Goal: Task Accomplishment & Management: Use online tool/utility

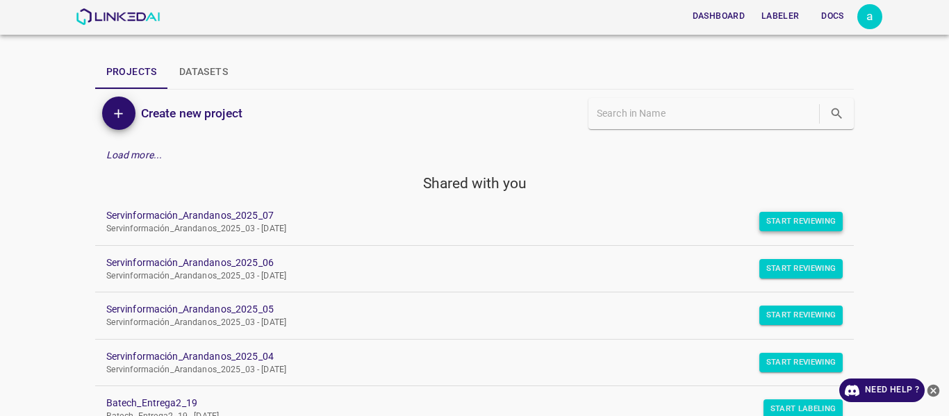
click at [798, 224] on button "Start Reviewing" at bounding box center [801, 221] width 84 height 19
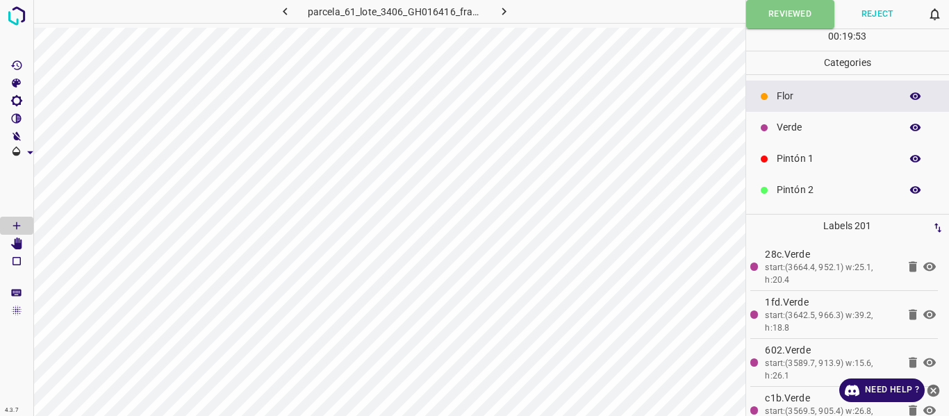
click at [497, 10] on icon "button" at bounding box center [504, 11] width 15 height 15
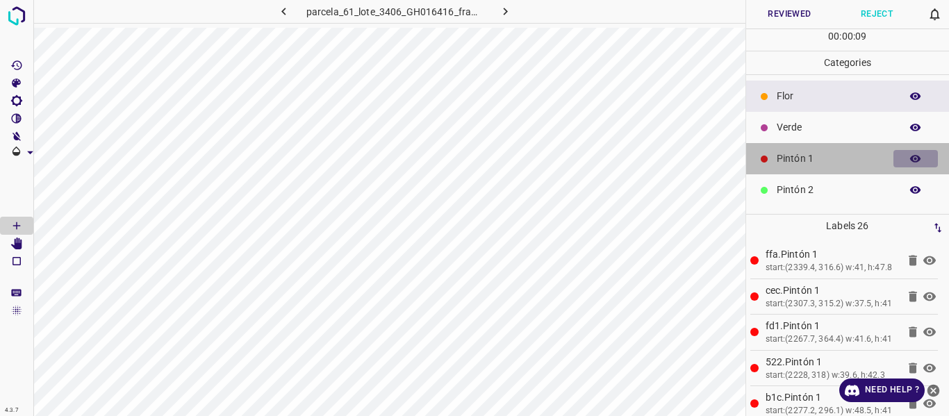
click at [910, 158] on icon "button" at bounding box center [915, 159] width 11 height 8
click at [909, 158] on icon "button" at bounding box center [915, 159] width 13 height 13
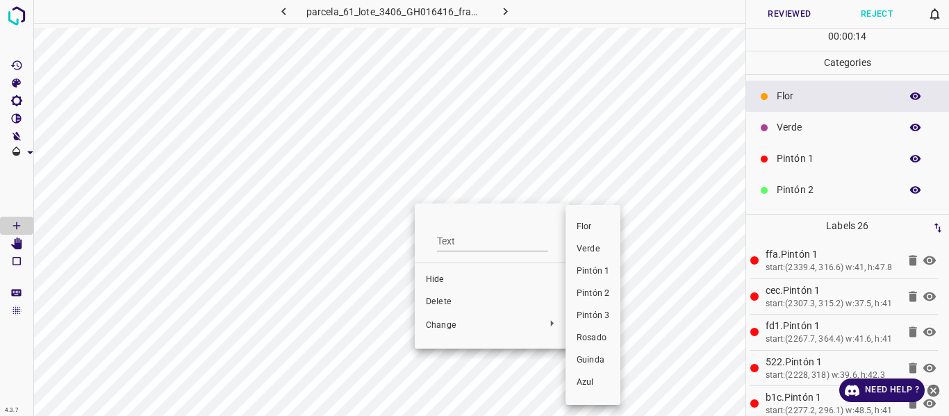
click at [596, 249] on span "Verde" at bounding box center [593, 249] width 33 height 13
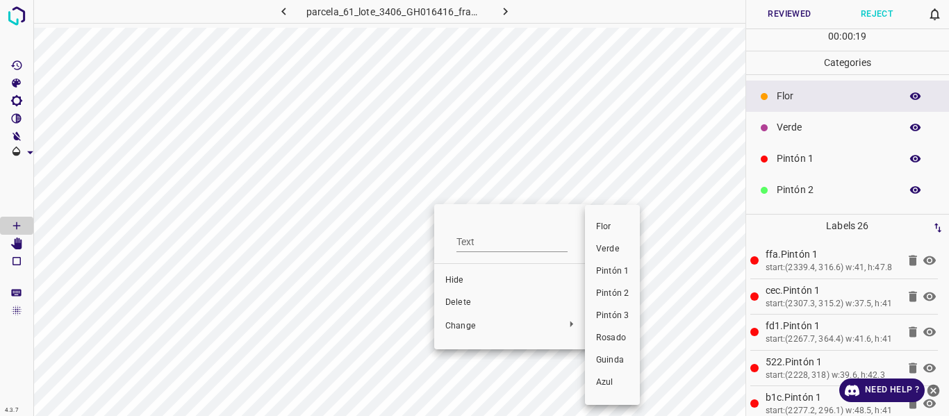
click at [606, 256] on li "Verde" at bounding box center [612, 249] width 55 height 22
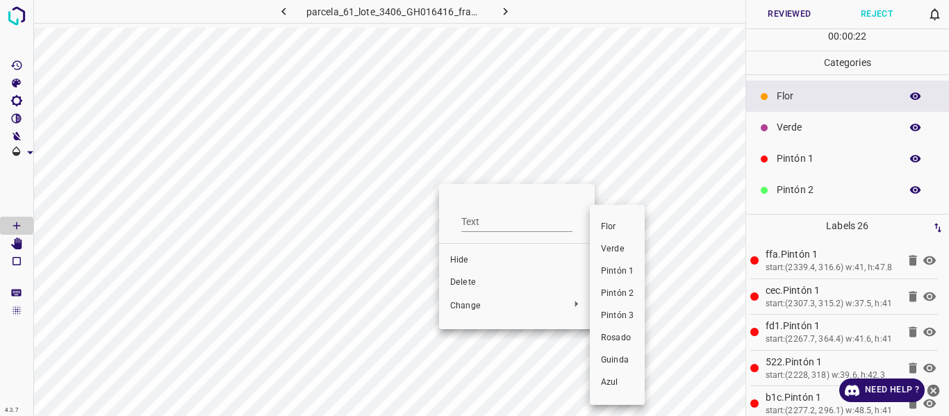
click at [604, 240] on li "Verde" at bounding box center [617, 249] width 55 height 22
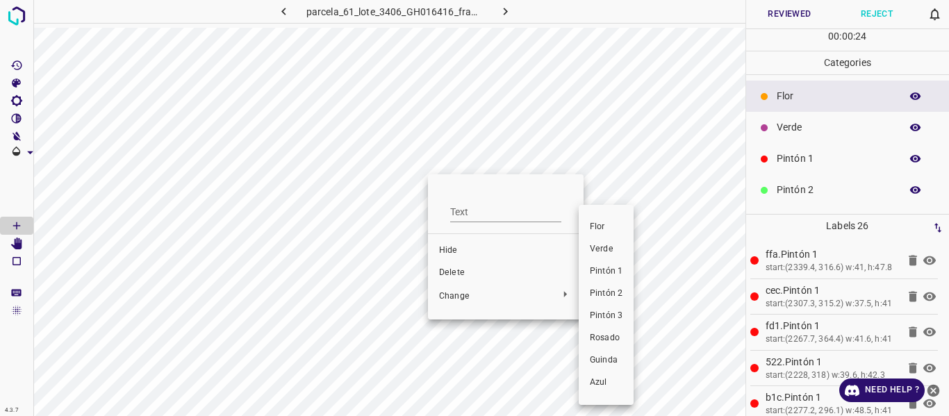
click at [608, 251] on span "Verde" at bounding box center [606, 249] width 33 height 13
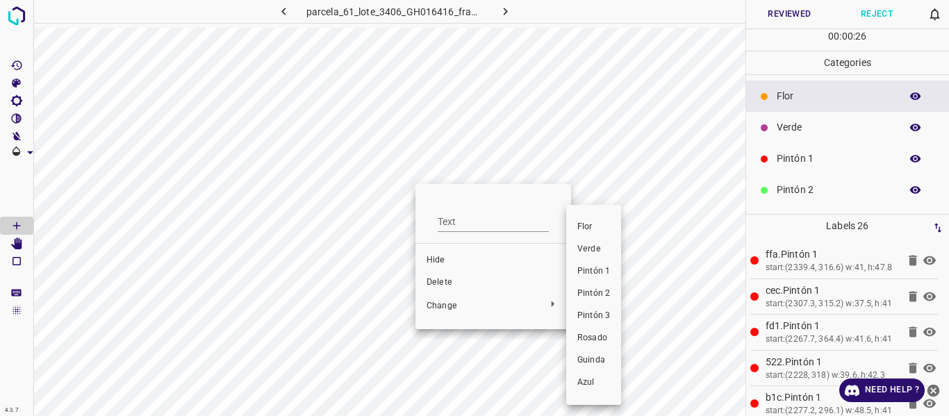
click at [581, 242] on li "Verde" at bounding box center [593, 249] width 55 height 22
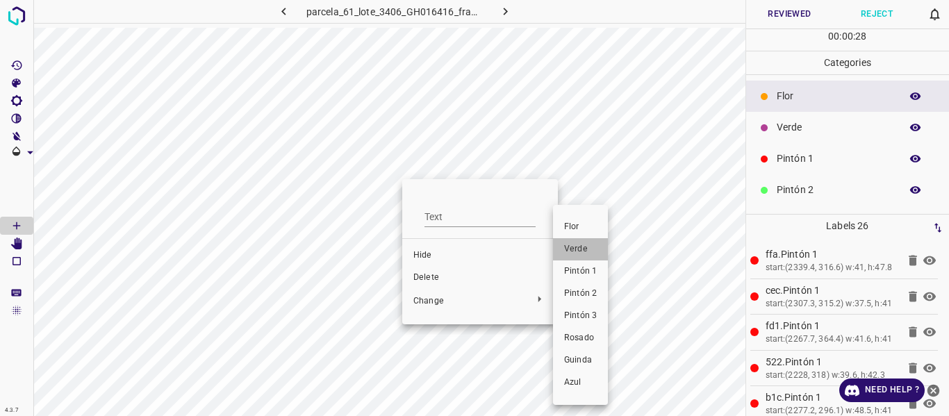
click at [573, 240] on li "Verde" at bounding box center [580, 249] width 55 height 22
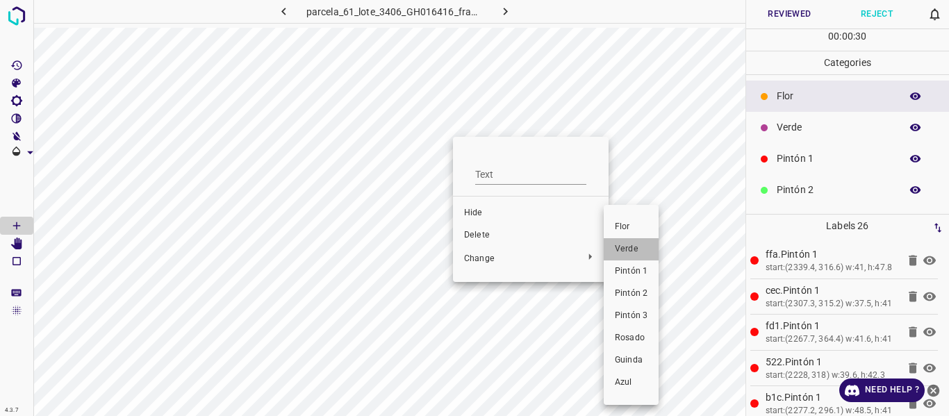
click at [630, 248] on span "Verde" at bounding box center [631, 249] width 33 height 13
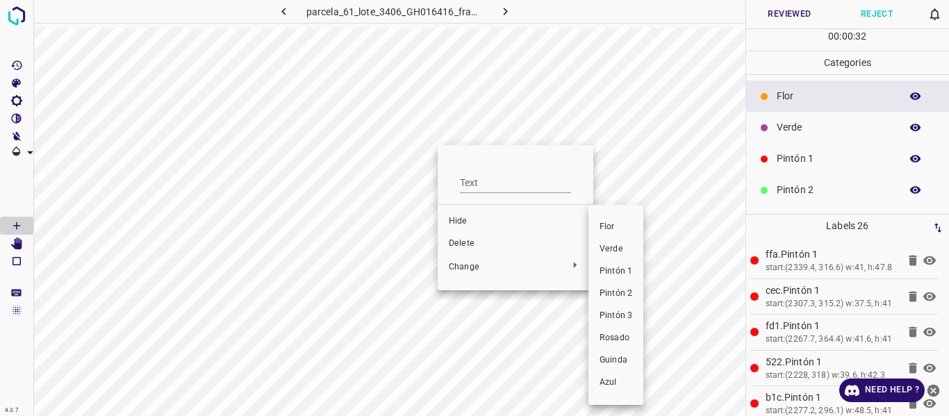
click at [609, 247] on span "Verde" at bounding box center [616, 249] width 33 height 13
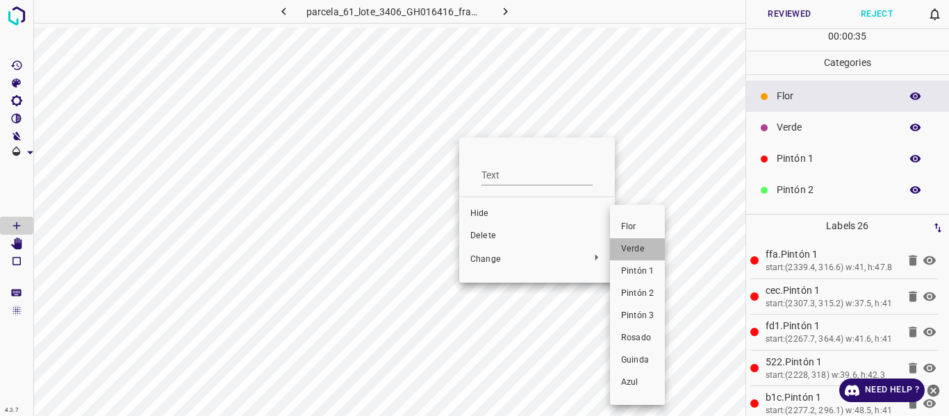
click at [629, 244] on span "Verde" at bounding box center [637, 249] width 33 height 13
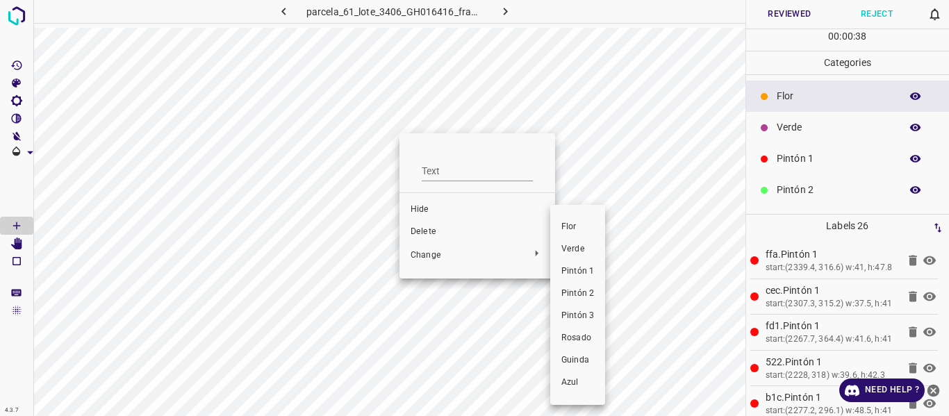
click at [580, 242] on li "Verde" at bounding box center [577, 249] width 55 height 22
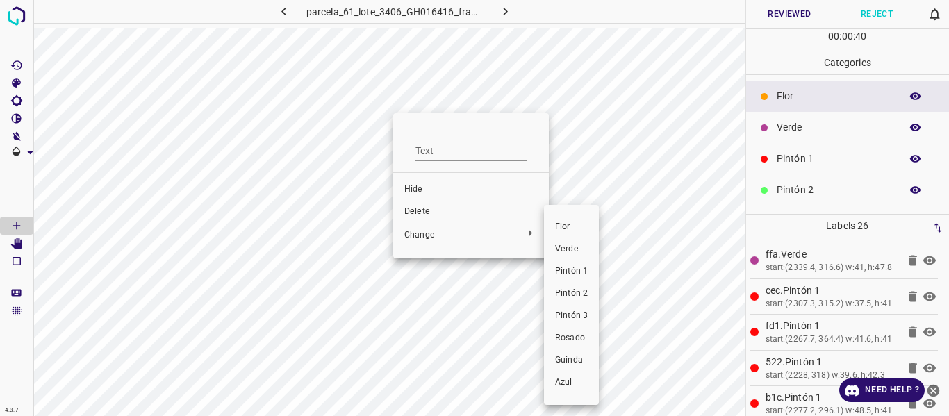
click at [563, 250] on span "Verde" at bounding box center [571, 249] width 33 height 13
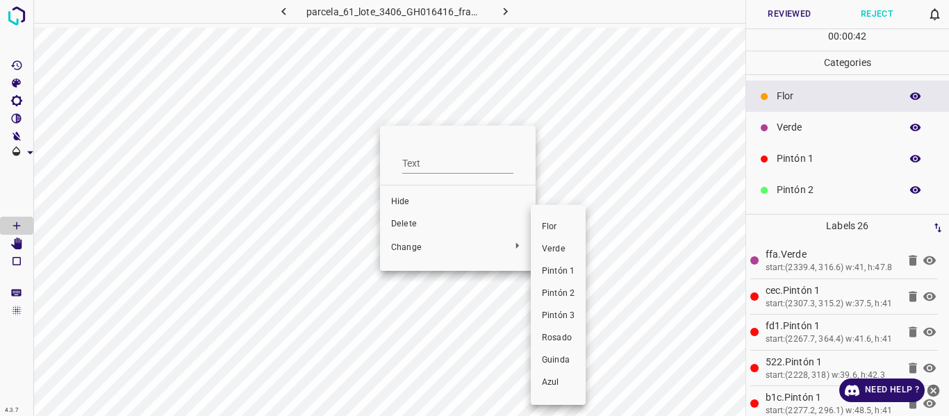
click at [554, 254] on span "Verde" at bounding box center [558, 249] width 33 height 13
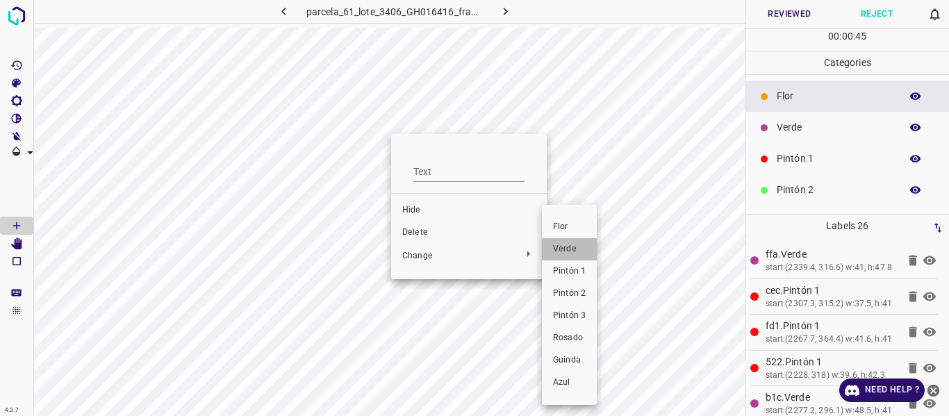
click at [568, 249] on span "Verde" at bounding box center [569, 249] width 33 height 13
click at [552, 245] on span "Verde" at bounding box center [563, 249] width 33 height 13
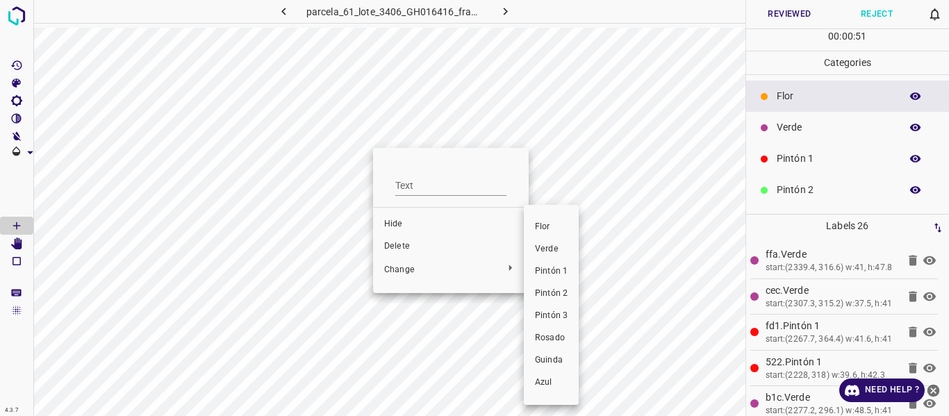
click at [561, 246] on span "Verde" at bounding box center [551, 249] width 33 height 13
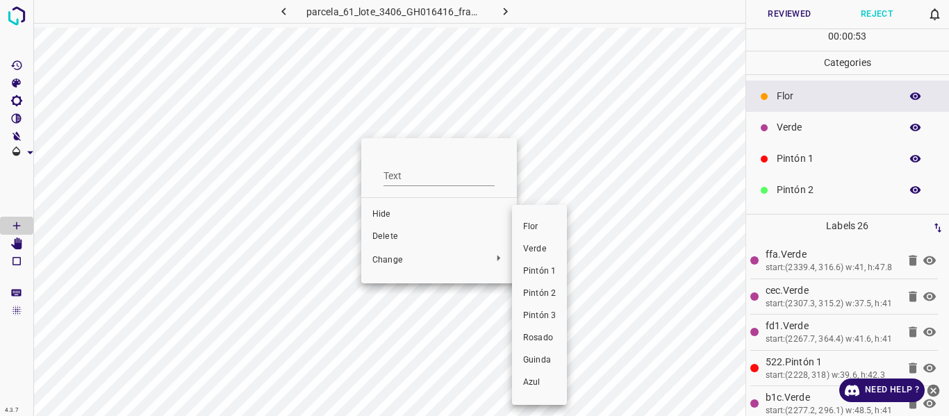
click at [532, 248] on span "Verde" at bounding box center [539, 249] width 33 height 13
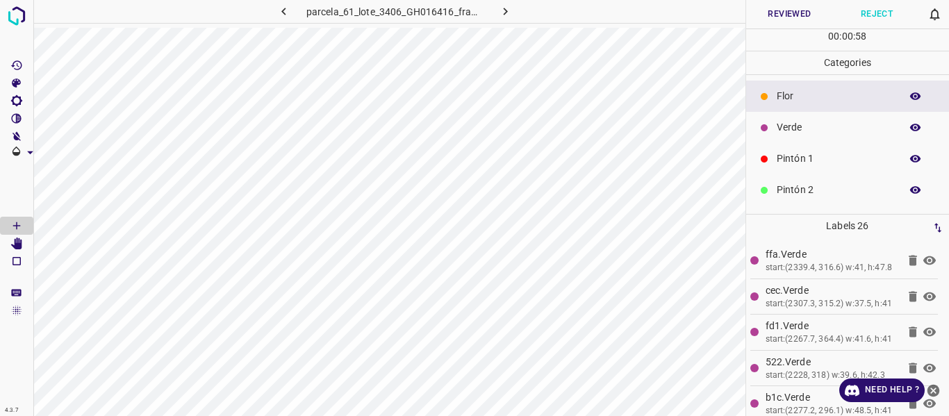
click at [811, 121] on p "Verde" at bounding box center [835, 127] width 117 height 15
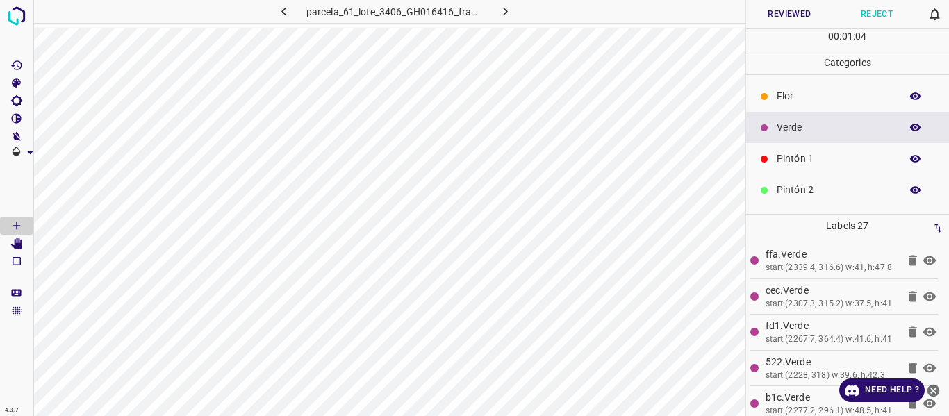
click at [793, 96] on p "Flor" at bounding box center [835, 96] width 117 height 15
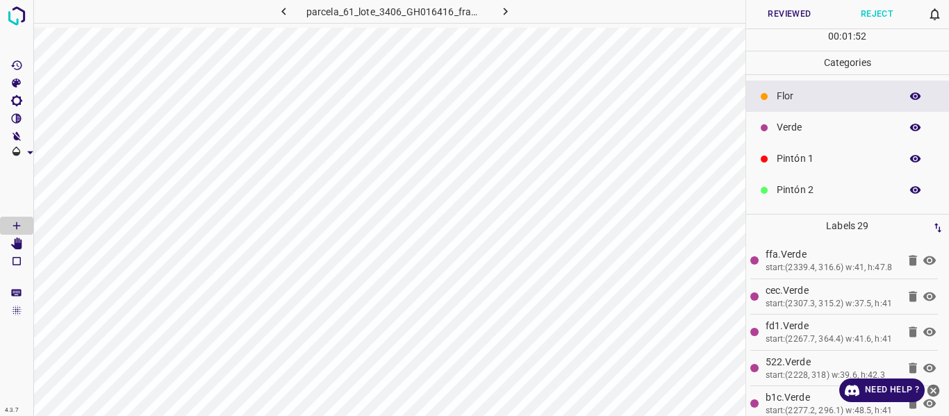
click at [791, 131] on p "Verde" at bounding box center [835, 127] width 117 height 15
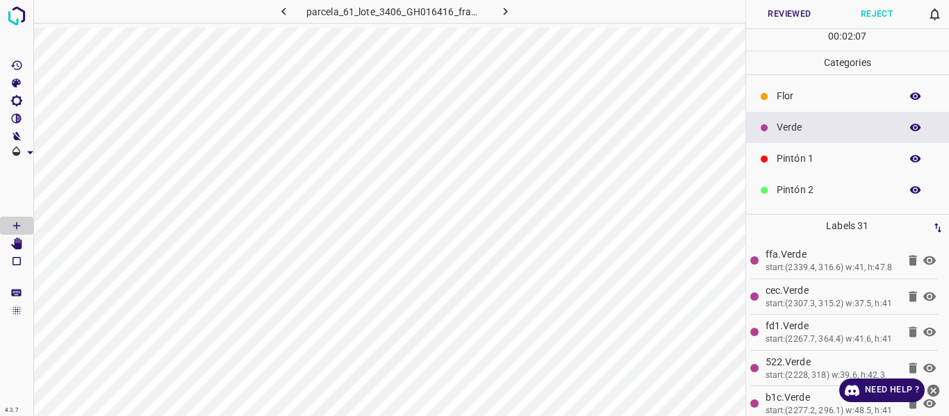
click at [796, 96] on p "Flor" at bounding box center [835, 96] width 117 height 15
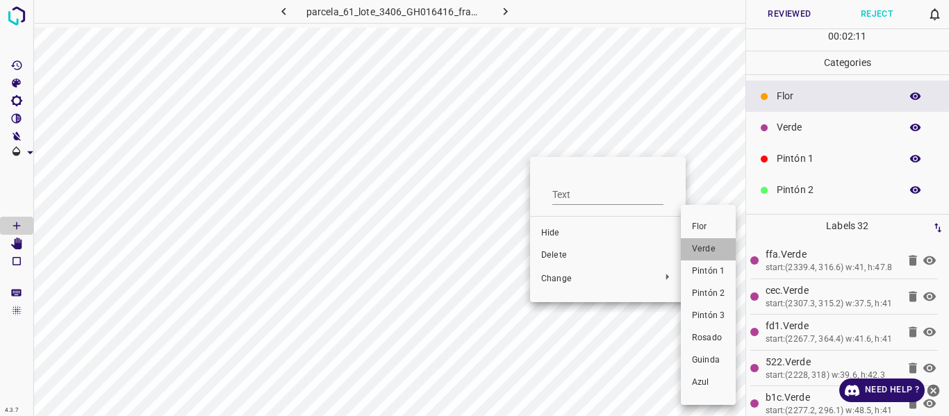
click at [706, 247] on span "Verde" at bounding box center [708, 249] width 33 height 13
click at [694, 224] on span "Flor" at bounding box center [710, 227] width 33 height 13
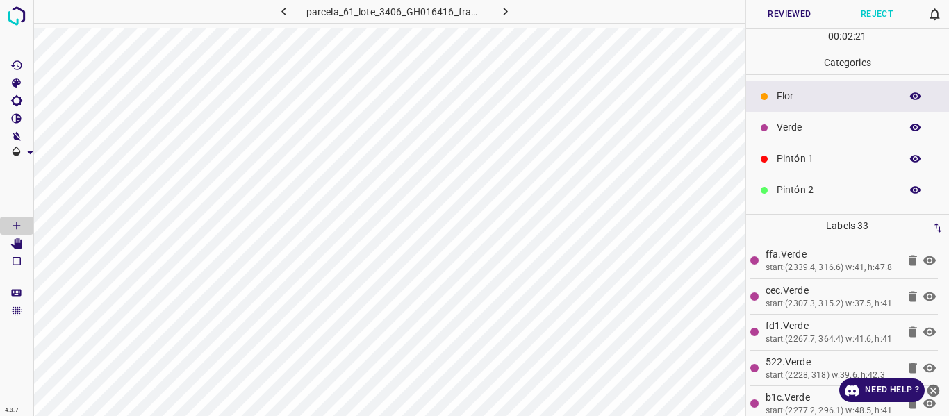
click at [794, 130] on p "Verde" at bounding box center [835, 127] width 117 height 15
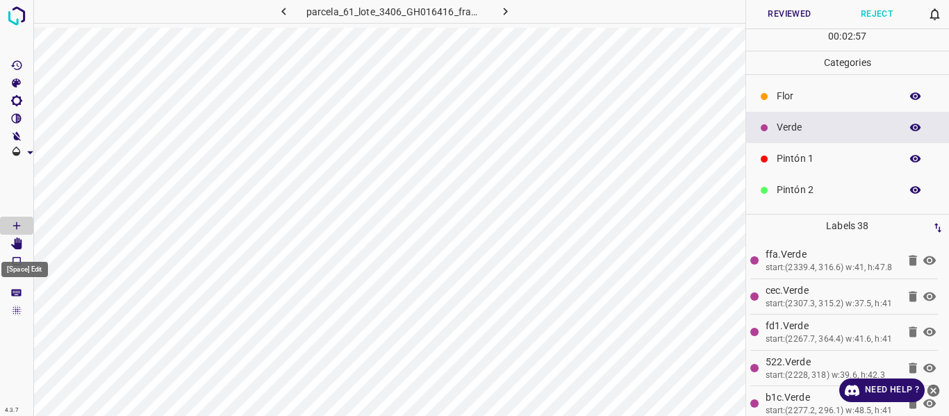
click at [15, 238] on icon "[Space] Edit" at bounding box center [16, 244] width 13 height 13
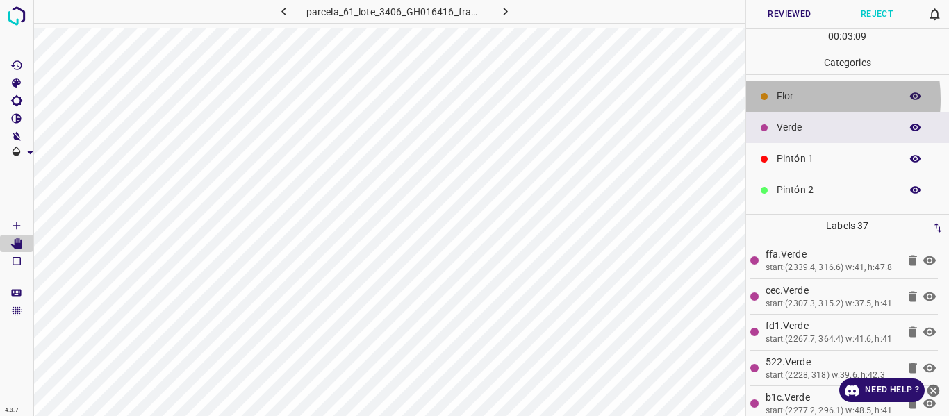
click at [790, 99] on p "Flor" at bounding box center [835, 96] width 117 height 15
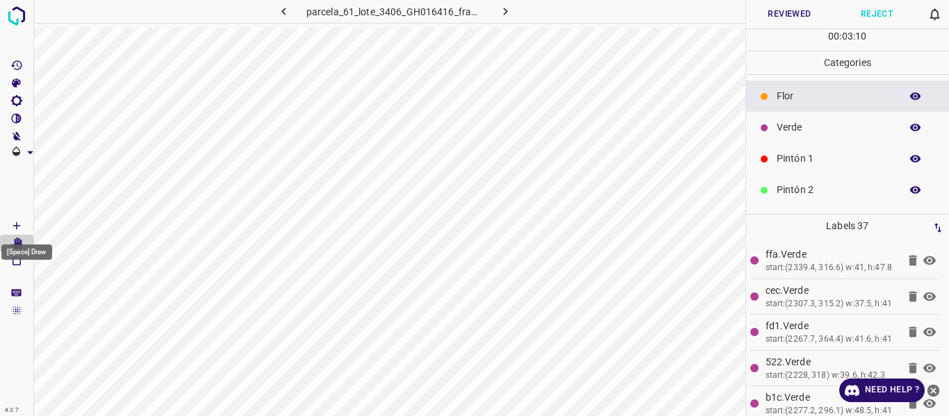
click at [16, 226] on icon "[Space] Draw" at bounding box center [16, 225] width 7 height 7
click at [18, 245] on icon "[Space] Edit" at bounding box center [16, 244] width 11 height 13
click at [779, 18] on button "Reviewed" at bounding box center [790, 14] width 88 height 28
drag, startPoint x: 506, startPoint y: 11, endPoint x: 509, endPoint y: 19, distance: 8.8
click at [504, 10] on icon "button" at bounding box center [505, 11] width 15 height 15
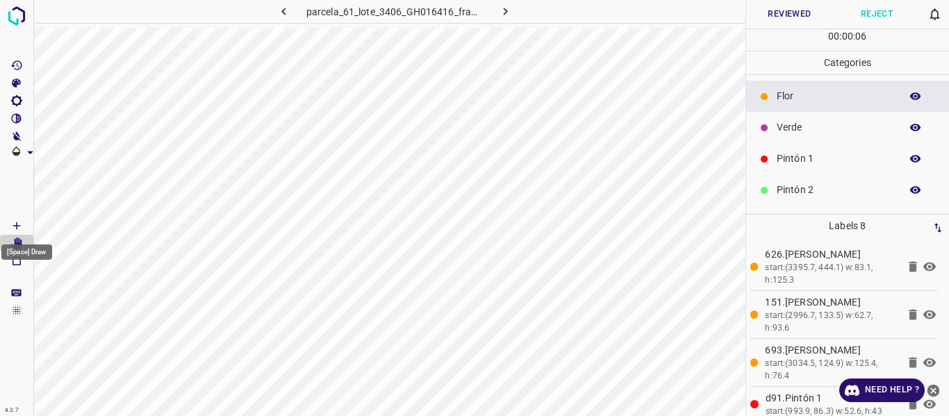
click at [15, 226] on icon "[Space] Draw" at bounding box center [16, 225] width 7 height 7
click at [18, 245] on icon "[Space] Edit" at bounding box center [16, 244] width 11 height 13
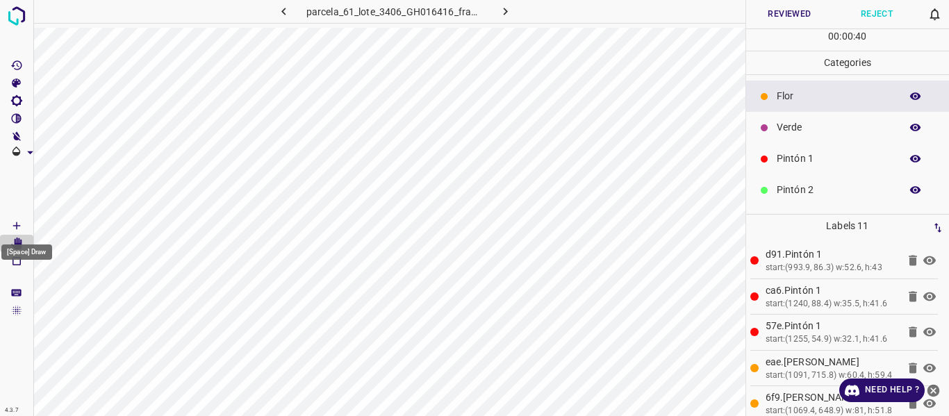
click at [14, 220] on icon "[Space] Draw" at bounding box center [16, 226] width 13 height 13
click at [23, 247] on Edit"] "[Space] Edit" at bounding box center [16, 244] width 33 height 18
click at [13, 226] on icon "[Space] Draw" at bounding box center [16, 226] width 13 height 13
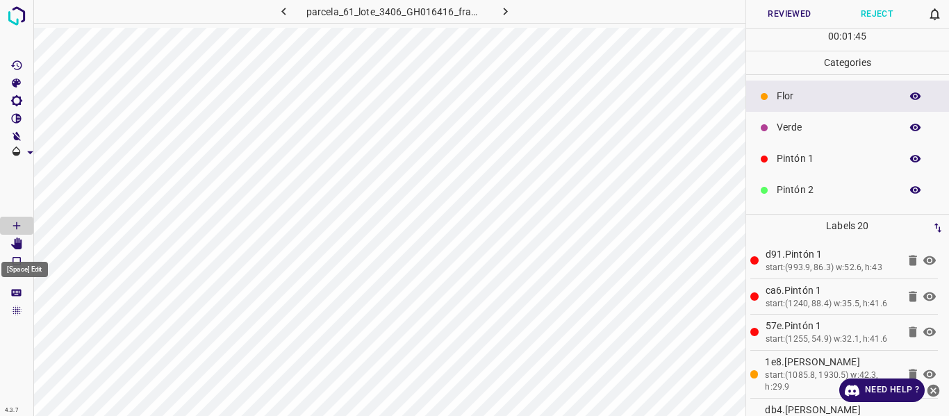
click at [18, 247] on icon "[Space] Edit" at bounding box center [16, 244] width 11 height 13
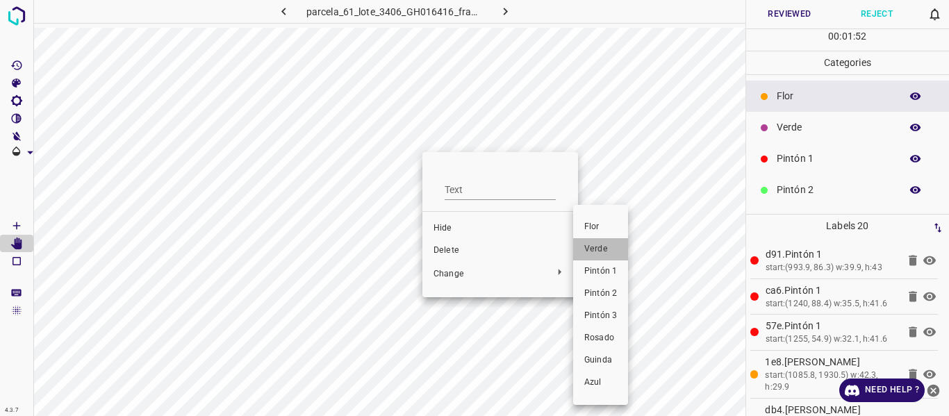
click at [601, 242] on li "Verde" at bounding box center [600, 249] width 55 height 22
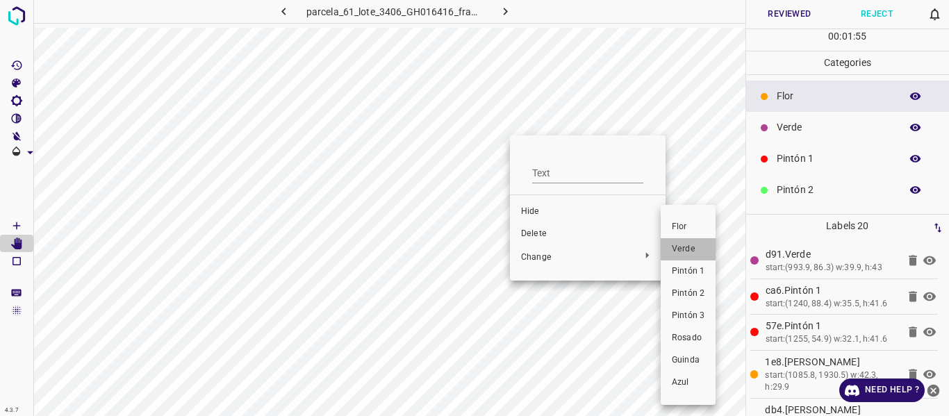
drag, startPoint x: 688, startPoint y: 255, endPoint x: 600, endPoint y: 198, distance: 104.4
click at [686, 252] on span "Verde" at bounding box center [688, 249] width 33 height 13
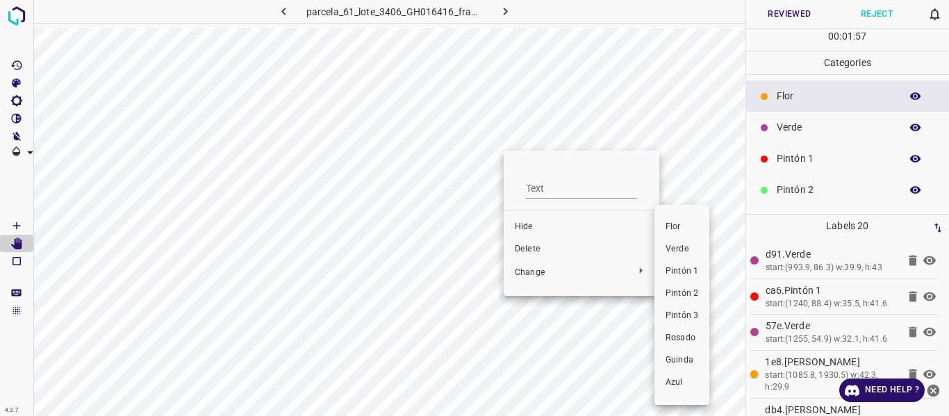
click at [673, 254] on span "Verde" at bounding box center [682, 249] width 33 height 13
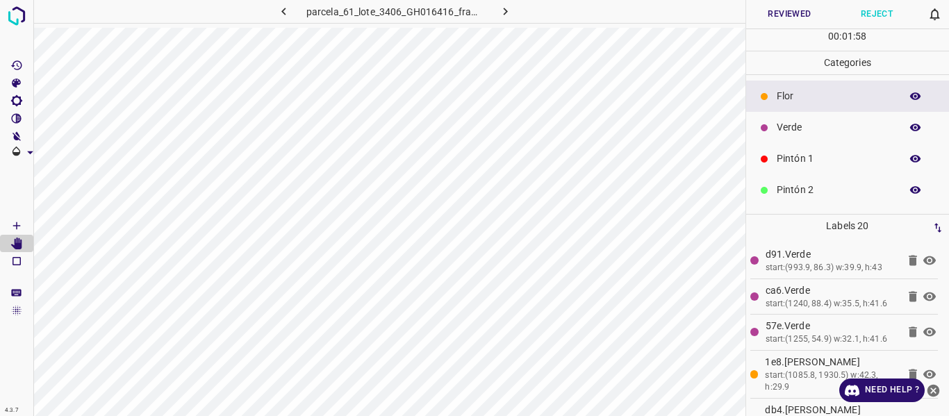
click at [789, 129] on p "Verde" at bounding box center [835, 127] width 117 height 15
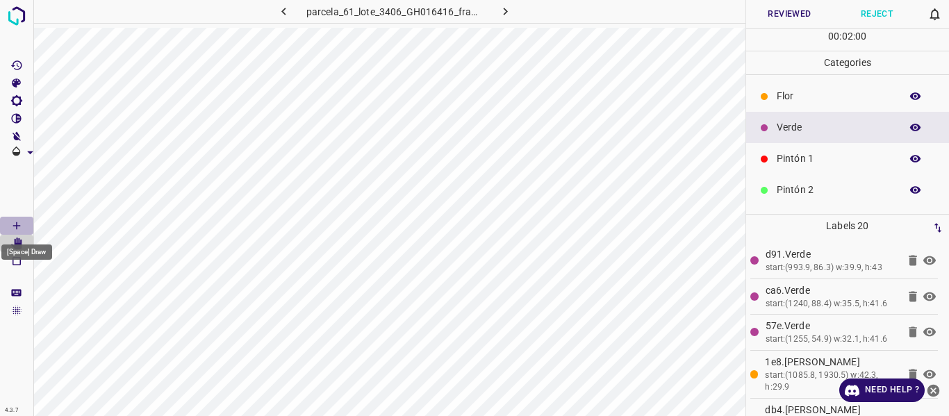
click at [19, 225] on icon "[Space] Draw" at bounding box center [16, 226] width 13 height 13
drag, startPoint x: 766, startPoint y: 18, endPoint x: 769, endPoint y: 8, distance: 10.8
click at [768, 17] on button "Reviewed" at bounding box center [790, 14] width 88 height 28
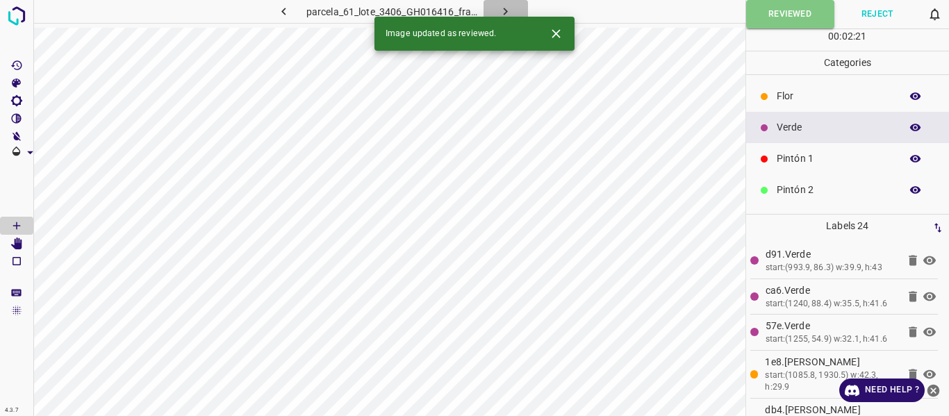
click at [503, 11] on icon "button" at bounding box center [505, 11] width 15 height 15
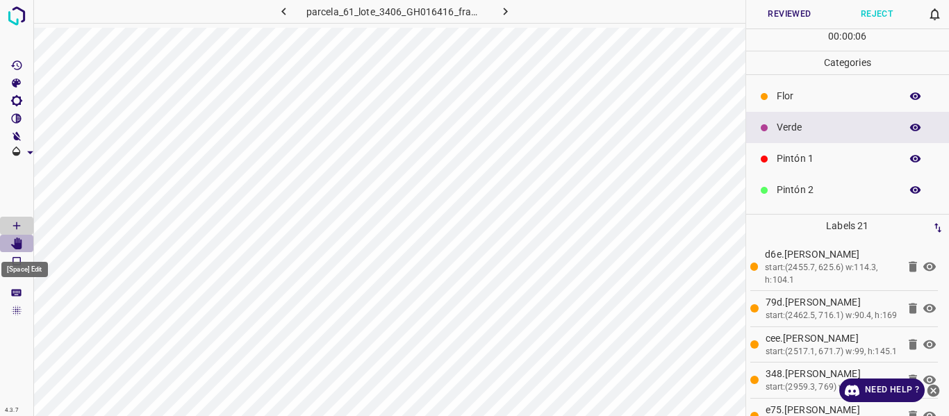
click at [16, 247] on icon "[Space] Edit" at bounding box center [16, 244] width 11 height 13
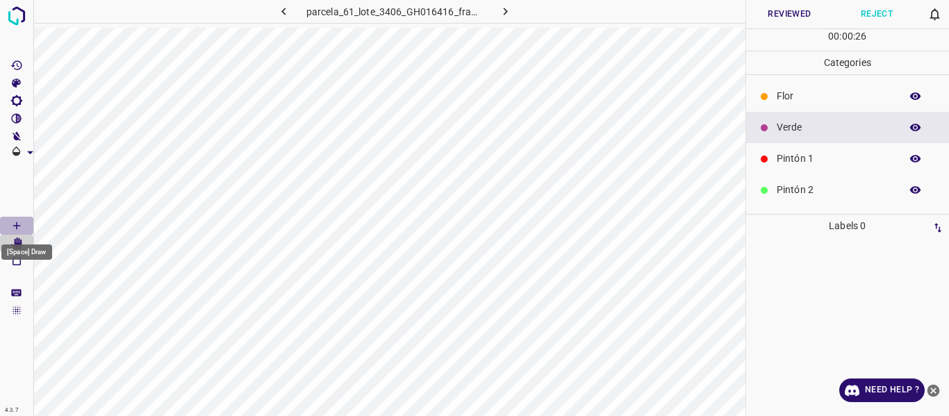
click at [19, 221] on icon "[Space] Draw" at bounding box center [16, 226] width 13 height 13
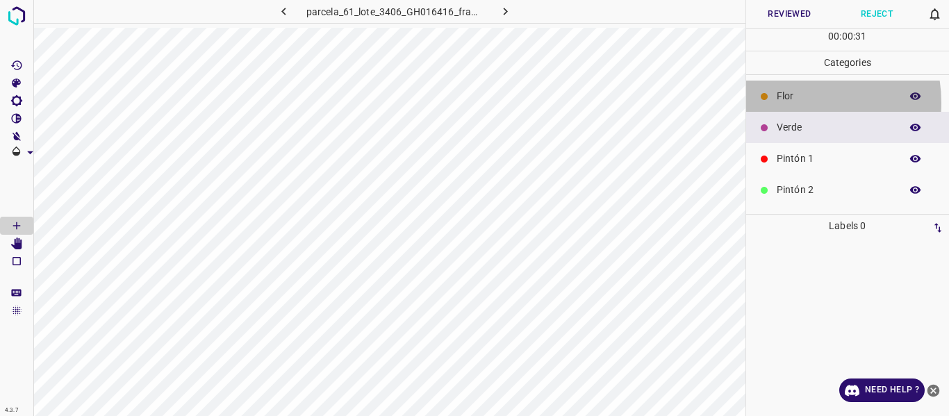
click at [793, 103] on p "Flor" at bounding box center [835, 96] width 117 height 15
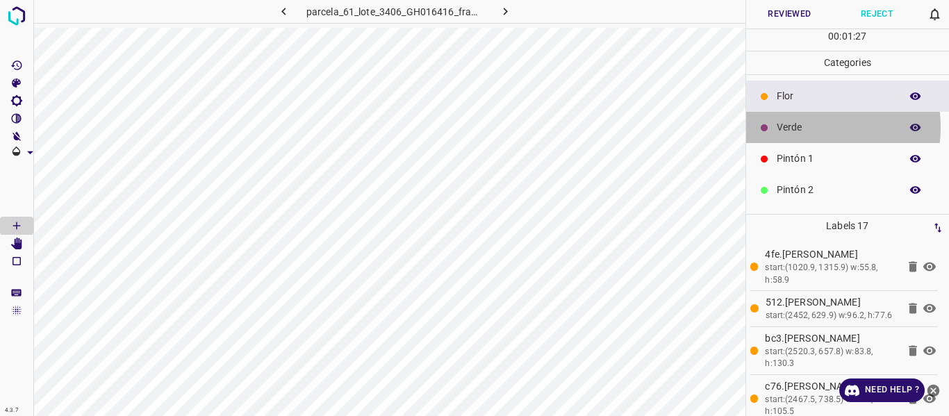
drag, startPoint x: 803, startPoint y: 127, endPoint x: 753, endPoint y: 127, distance: 50.0
click at [800, 127] on p "Verde" at bounding box center [835, 127] width 117 height 15
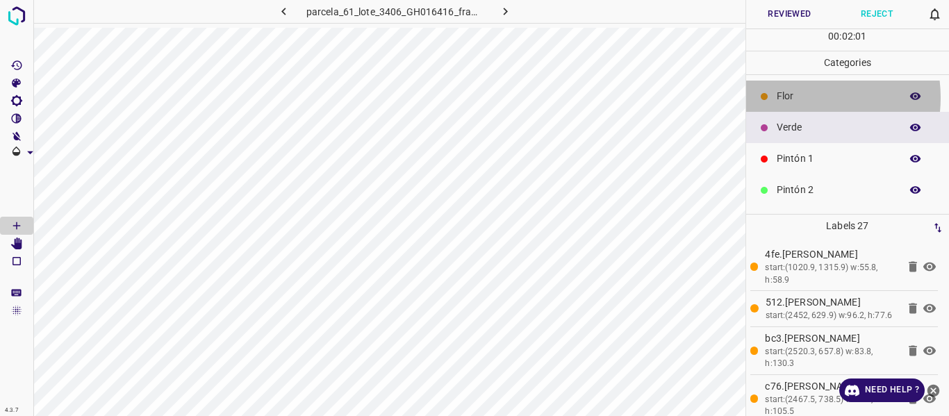
click at [795, 97] on p "Flor" at bounding box center [835, 96] width 117 height 15
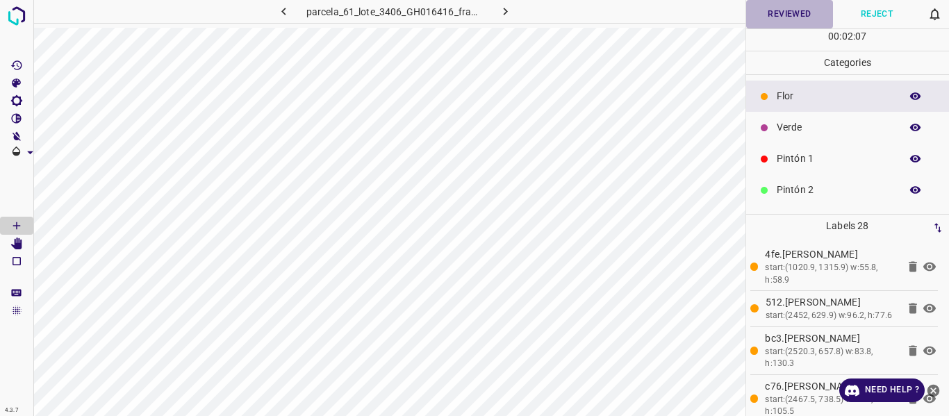
click at [766, 18] on button "Reviewed" at bounding box center [790, 14] width 88 height 28
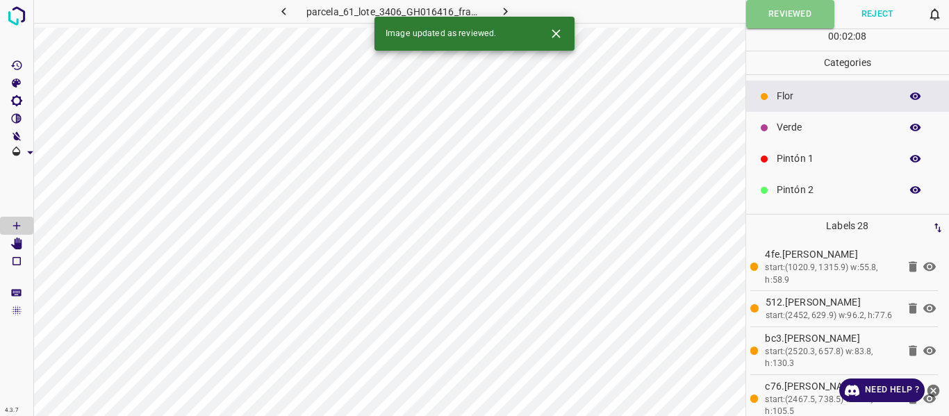
click at [502, 10] on icon "button" at bounding box center [505, 11] width 15 height 15
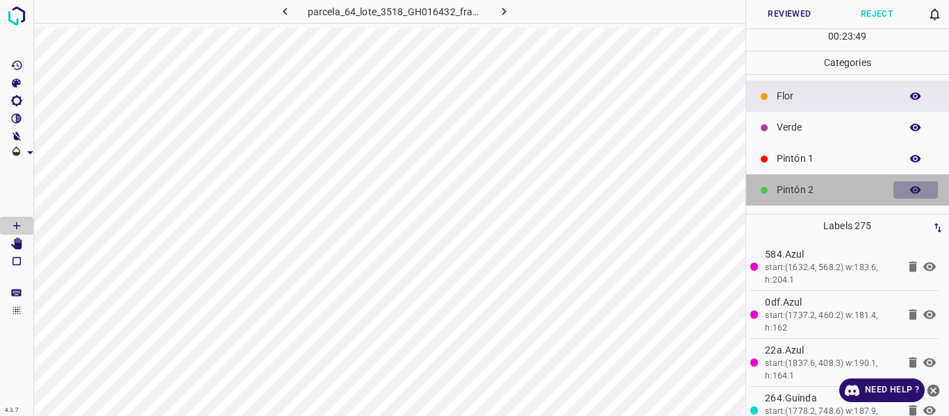
click at [910, 192] on icon "button" at bounding box center [915, 190] width 13 height 13
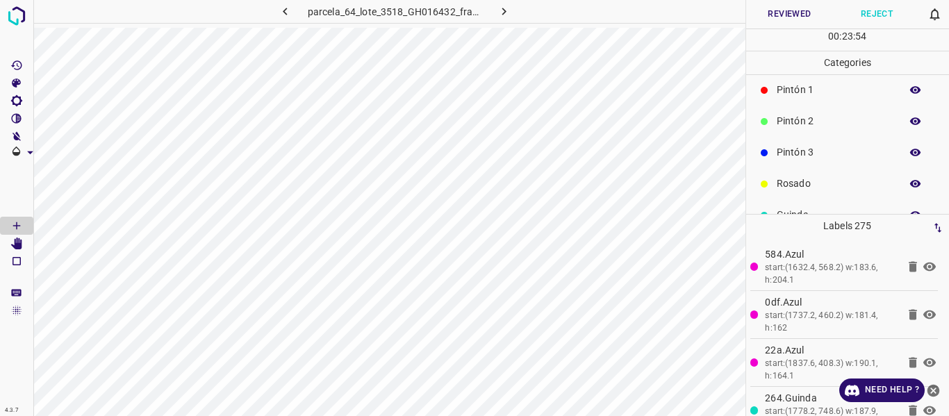
scroll to position [69, 0]
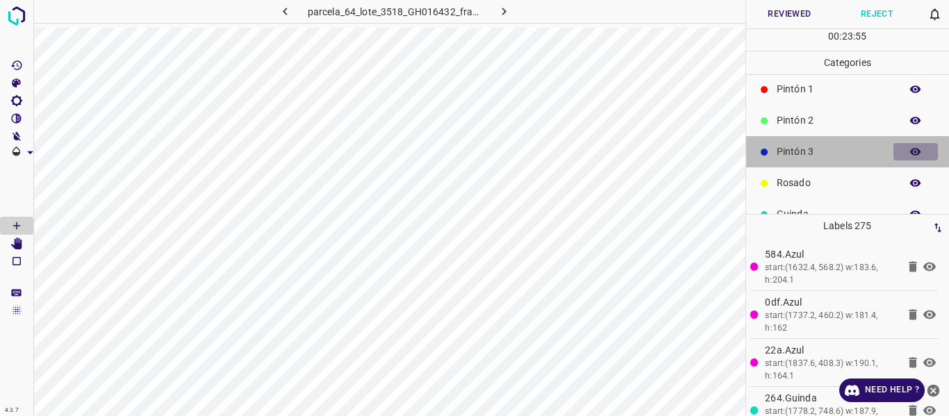
click at [910, 151] on icon "button" at bounding box center [915, 152] width 11 height 8
click at [910, 151] on icon "button" at bounding box center [915, 152] width 11 height 10
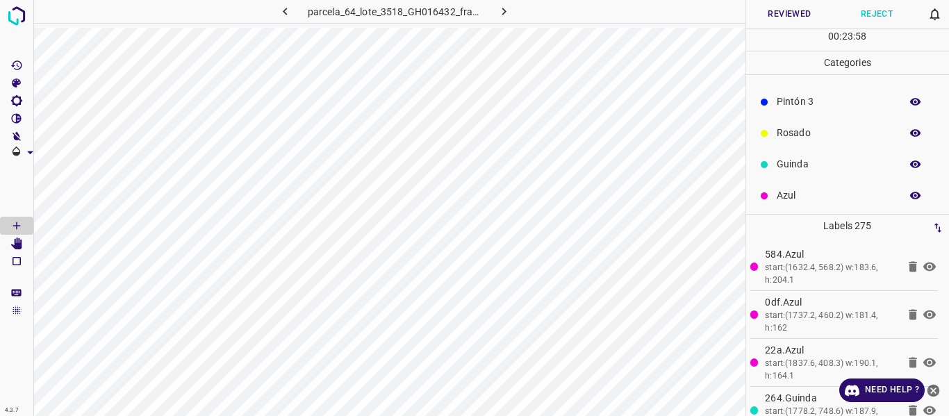
scroll to position [122, 0]
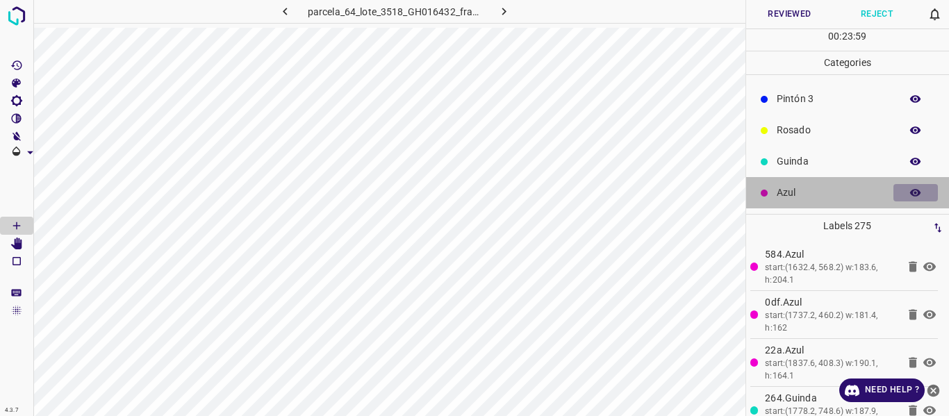
click at [909, 195] on icon "button" at bounding box center [915, 193] width 13 height 13
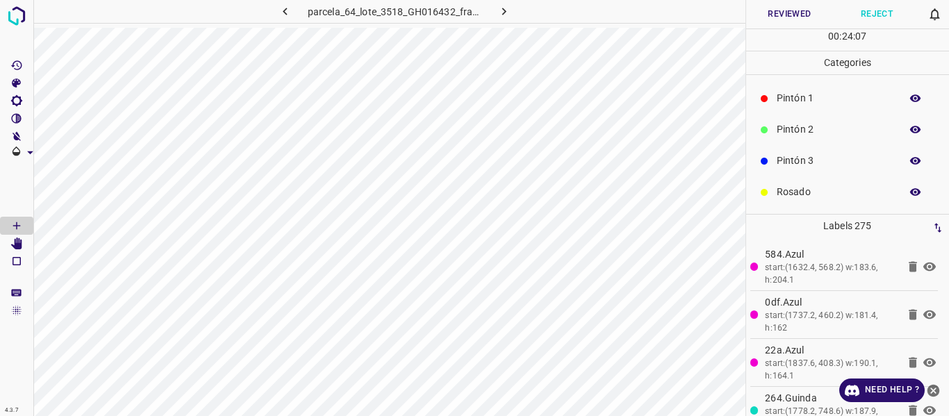
scroll to position [0, 0]
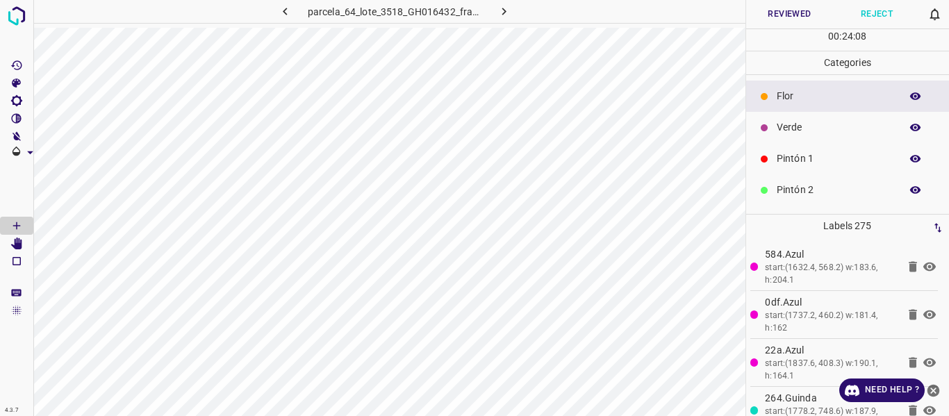
click at [819, 123] on p "Verde" at bounding box center [835, 127] width 117 height 15
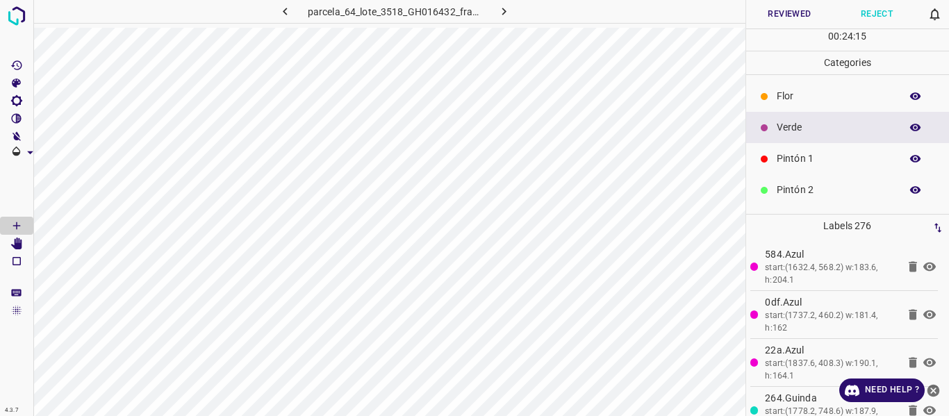
click at [814, 155] on p "Pintón 1" at bounding box center [835, 158] width 117 height 15
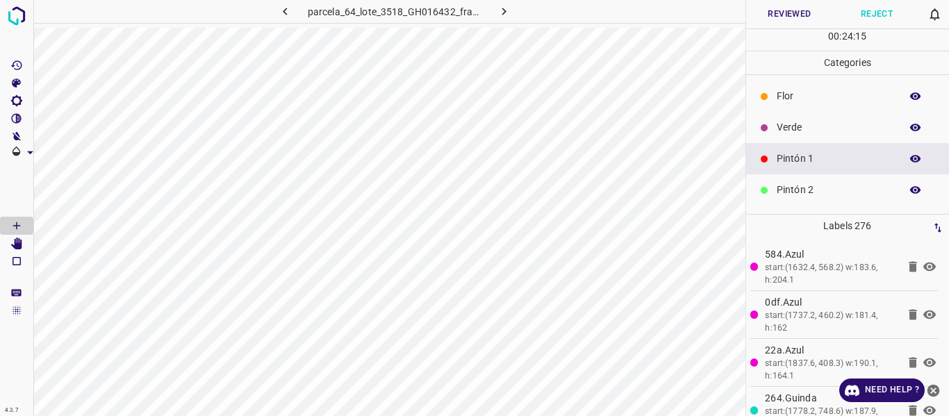
click at [797, 127] on p "Verde" at bounding box center [835, 127] width 117 height 15
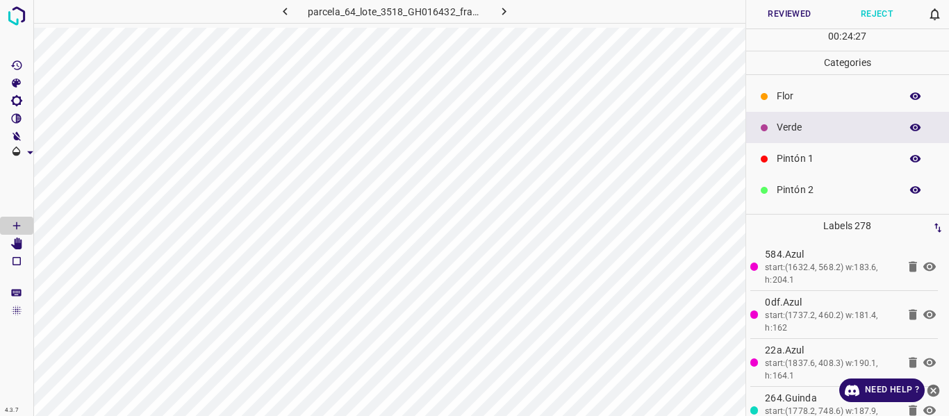
click at [806, 15] on button "Reviewed" at bounding box center [790, 14] width 88 height 28
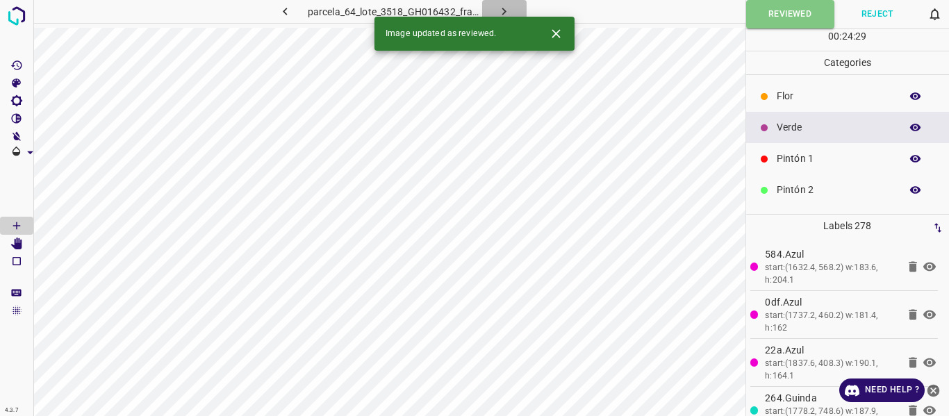
click at [502, 7] on icon "button" at bounding box center [504, 11] width 15 height 15
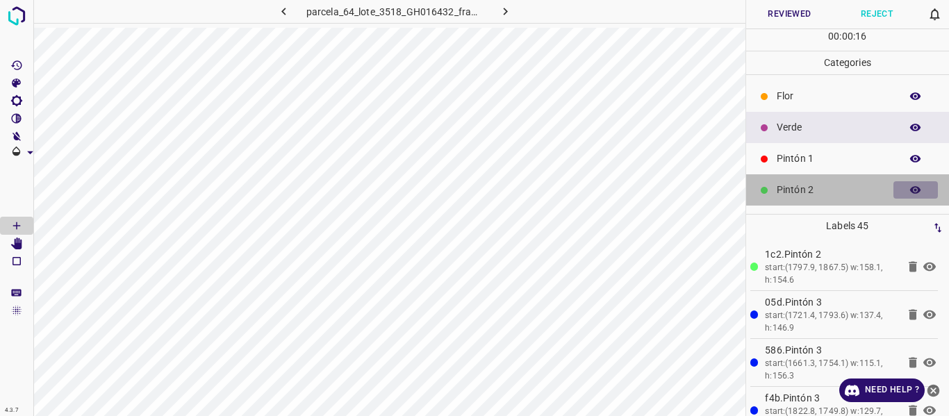
click at [910, 190] on icon "button" at bounding box center [915, 190] width 11 height 8
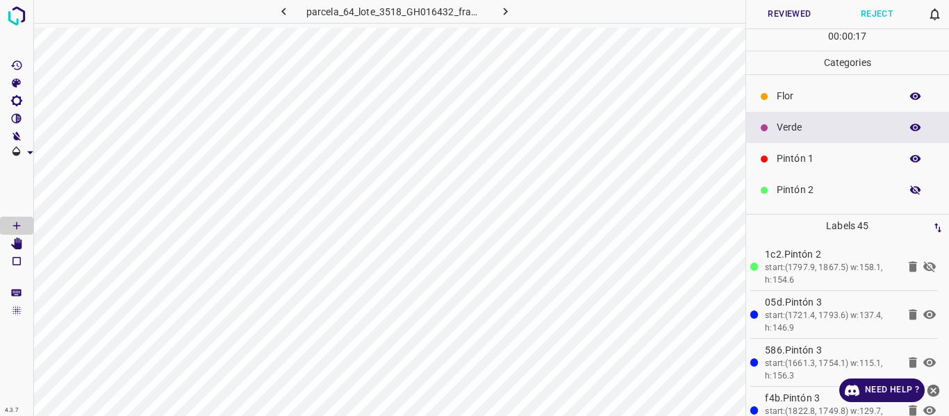
click at [909, 190] on icon "button" at bounding box center [915, 190] width 13 height 13
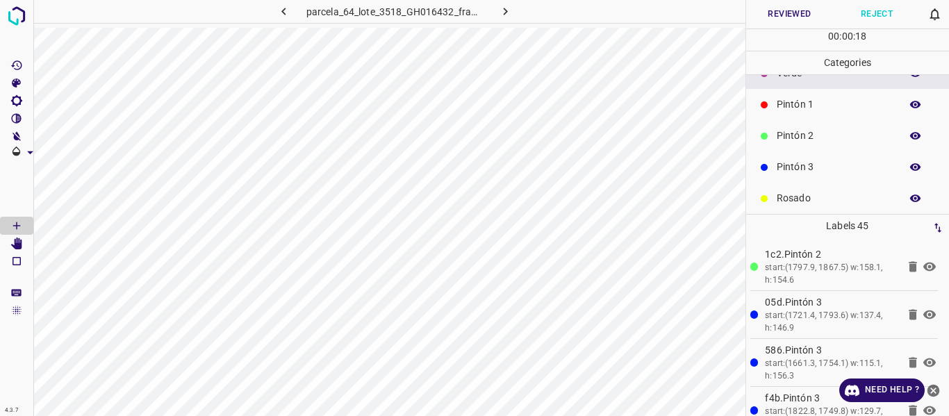
scroll to position [69, 0]
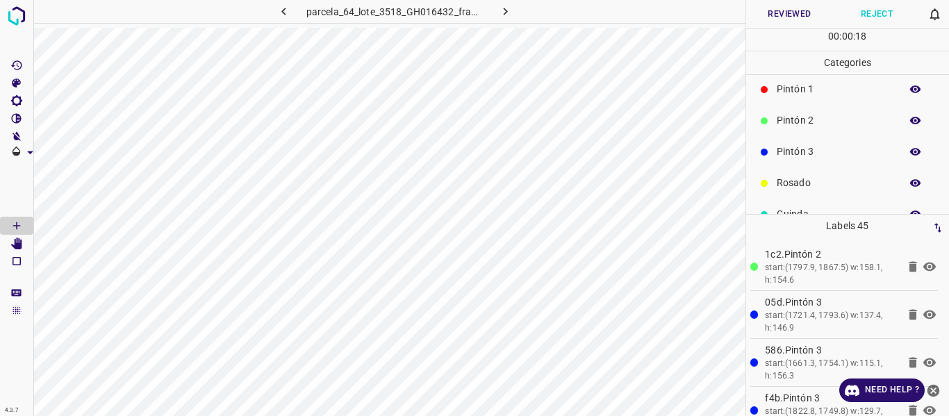
click at [909, 153] on icon "button" at bounding box center [915, 152] width 13 height 13
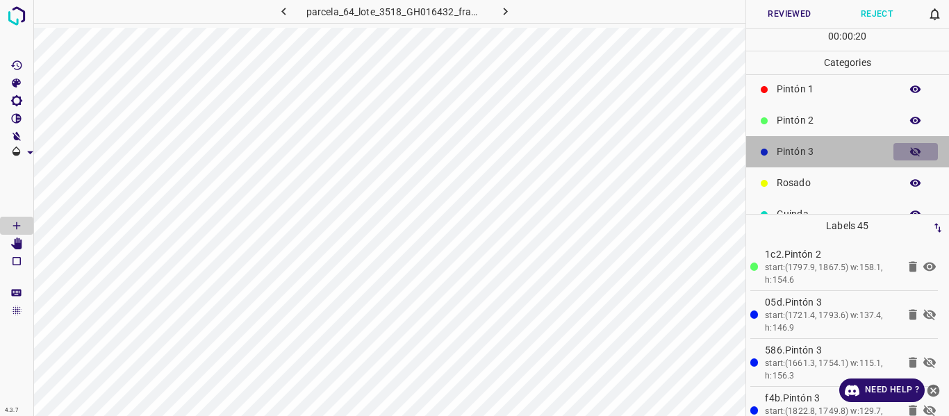
click at [909, 153] on icon "button" at bounding box center [915, 152] width 13 height 13
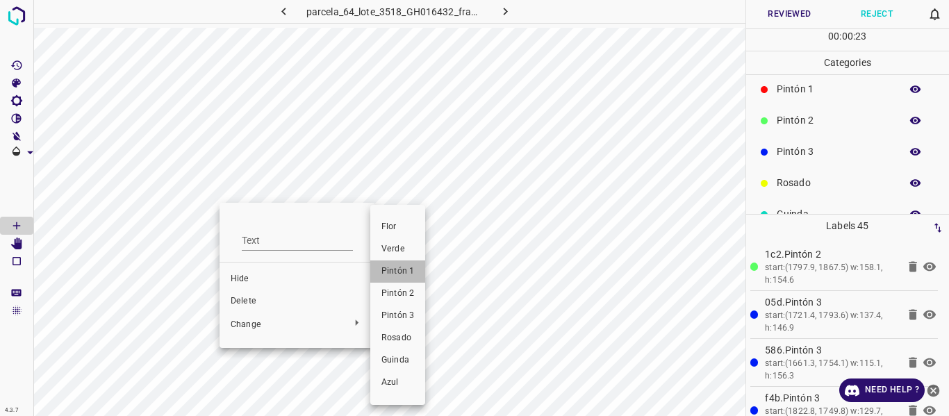
click at [400, 269] on span "Pintón 1" at bounding box center [397, 271] width 33 height 13
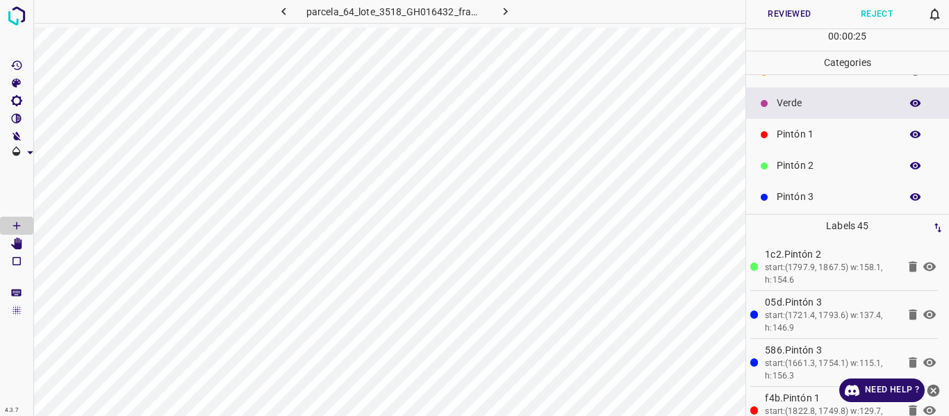
scroll to position [0, 0]
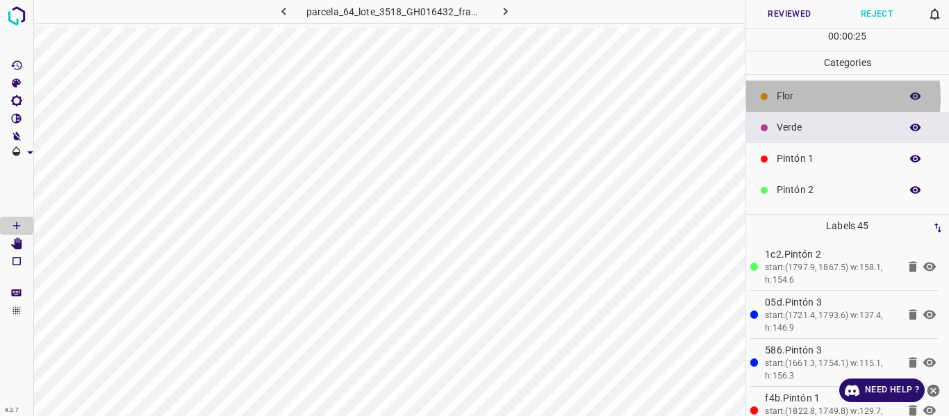
click at [810, 97] on p "Flor" at bounding box center [835, 96] width 117 height 15
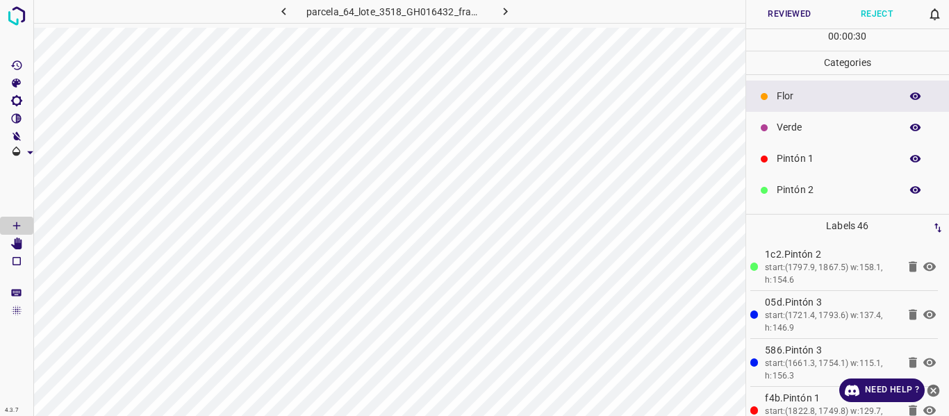
click at [786, 123] on p "Verde" at bounding box center [835, 127] width 117 height 15
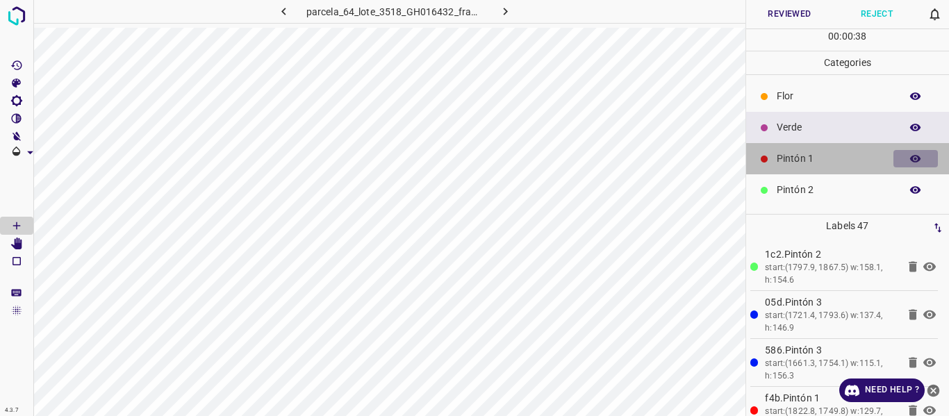
click at [910, 160] on icon "button" at bounding box center [915, 159] width 11 height 8
click at [909, 160] on icon "button" at bounding box center [915, 159] width 13 height 13
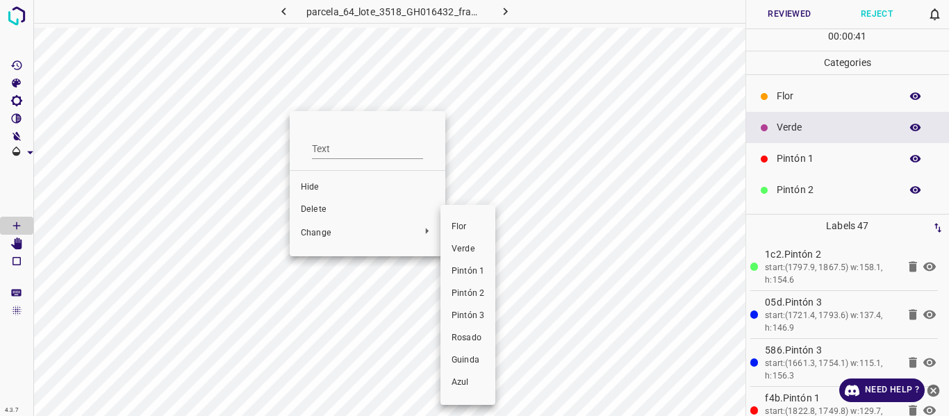
drag, startPoint x: 461, startPoint y: 247, endPoint x: 420, endPoint y: 150, distance: 104.9
click at [461, 246] on span "Verde" at bounding box center [468, 249] width 33 height 13
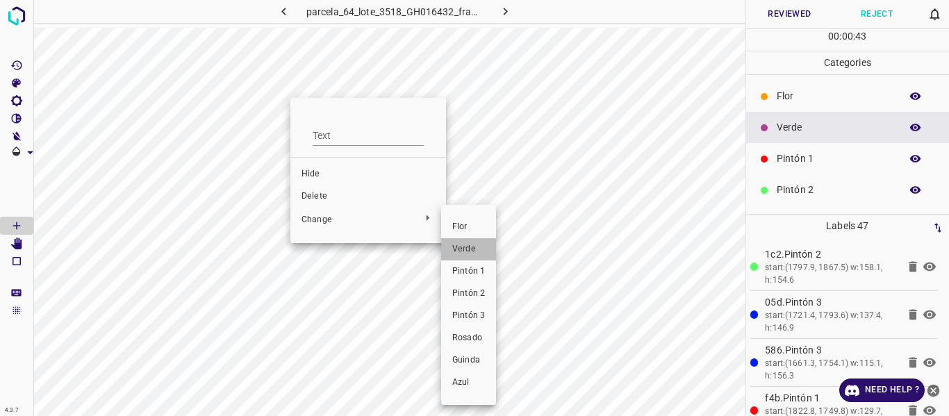
click at [459, 248] on span "Verde" at bounding box center [468, 249] width 33 height 13
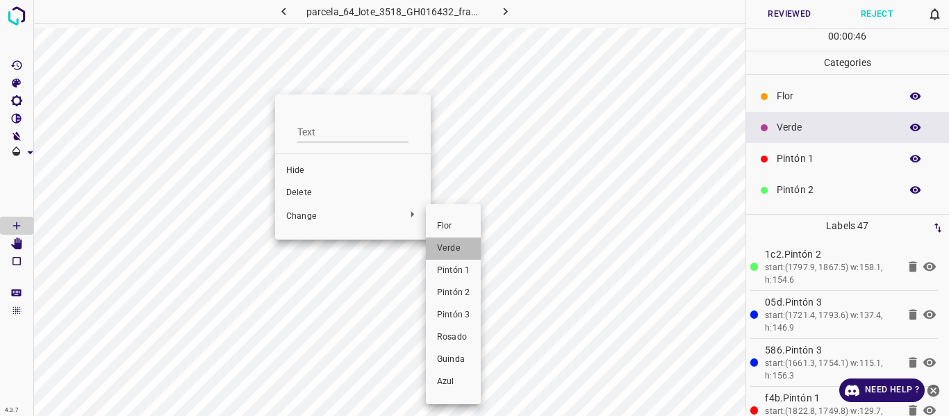
click at [458, 246] on span "Verde" at bounding box center [453, 248] width 33 height 13
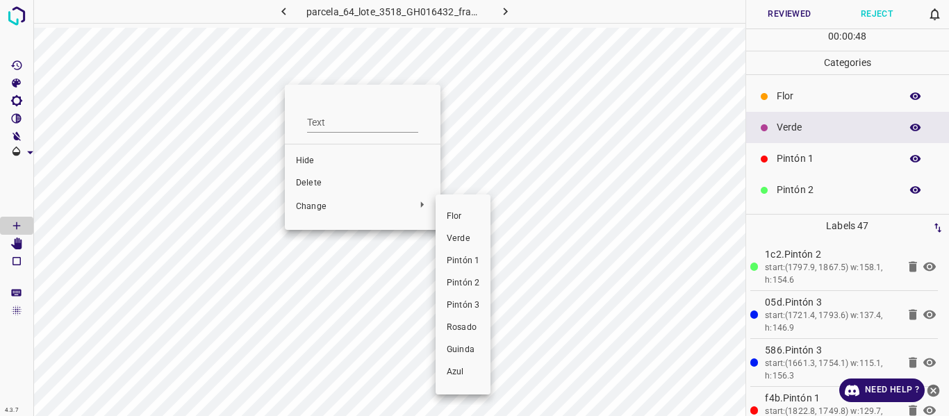
drag, startPoint x: 447, startPoint y: 233, endPoint x: 431, endPoint y: 206, distance: 31.1
click at [446, 233] on li "Verde" at bounding box center [463, 239] width 55 height 22
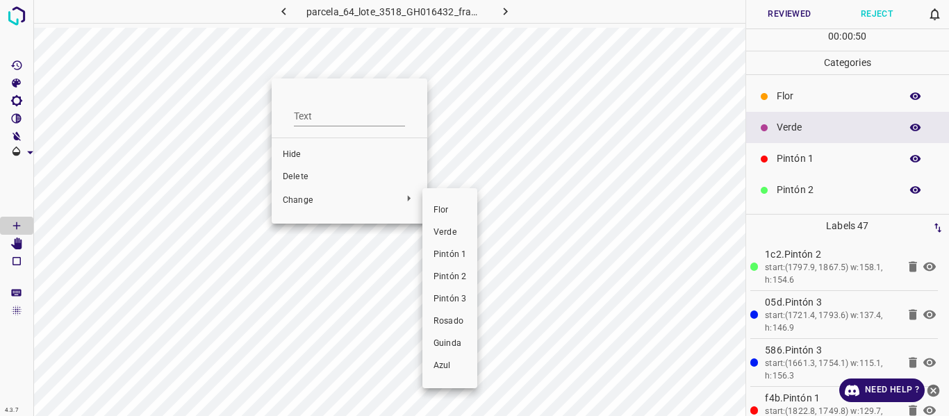
click at [438, 237] on span "Verde" at bounding box center [450, 232] width 33 height 13
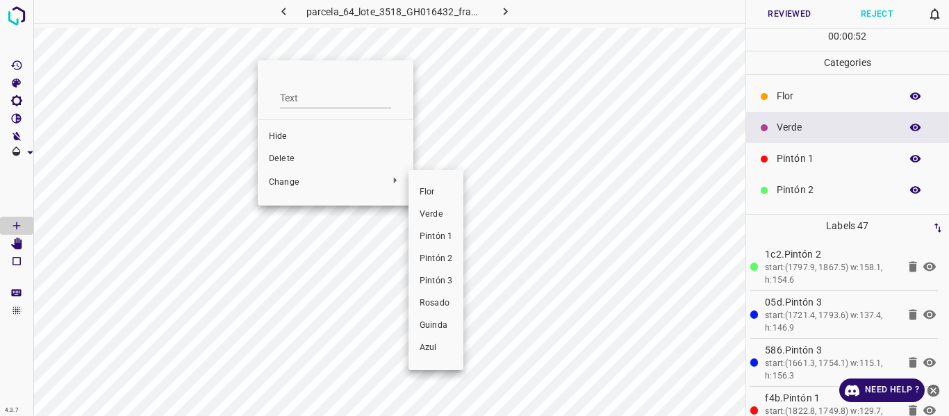
drag, startPoint x: 424, startPoint y: 213, endPoint x: 397, endPoint y: 164, distance: 56.6
click at [425, 210] on span "Verde" at bounding box center [436, 214] width 33 height 13
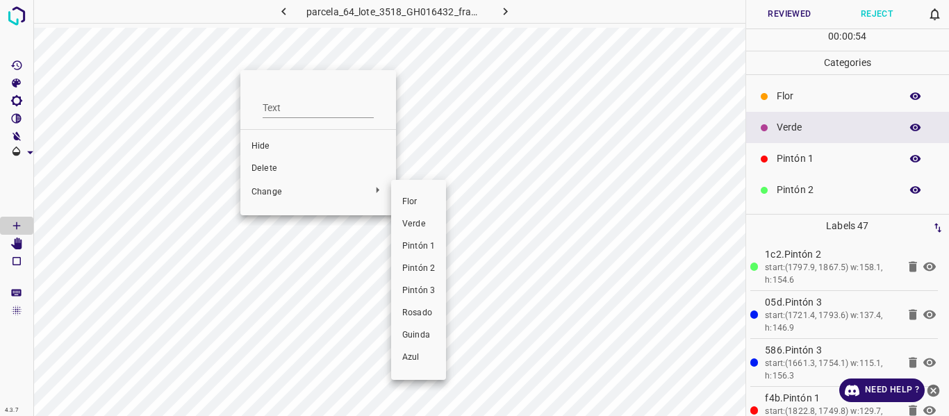
drag, startPoint x: 404, startPoint y: 226, endPoint x: 384, endPoint y: 197, distance: 35.6
click at [403, 226] on span "Verde" at bounding box center [418, 224] width 33 height 13
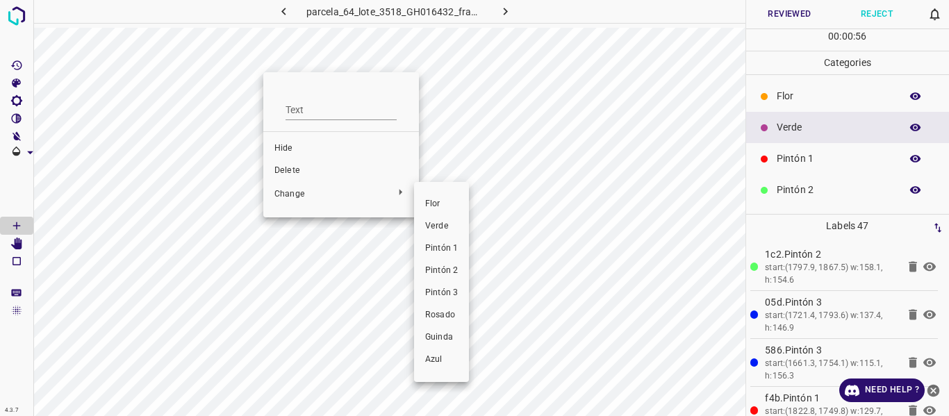
drag, startPoint x: 439, startPoint y: 227, endPoint x: 388, endPoint y: 177, distance: 71.2
click at [438, 227] on span "Verde" at bounding box center [441, 226] width 33 height 13
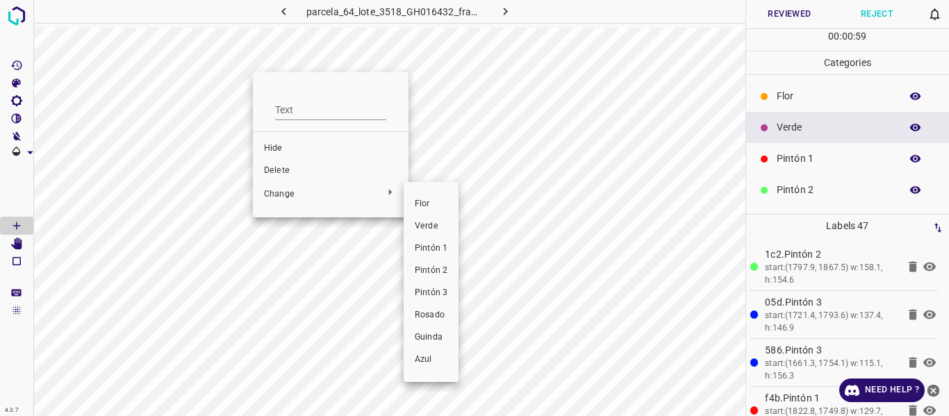
drag, startPoint x: 431, startPoint y: 225, endPoint x: 415, endPoint y: 199, distance: 30.3
click at [430, 224] on span "Verde" at bounding box center [431, 226] width 33 height 13
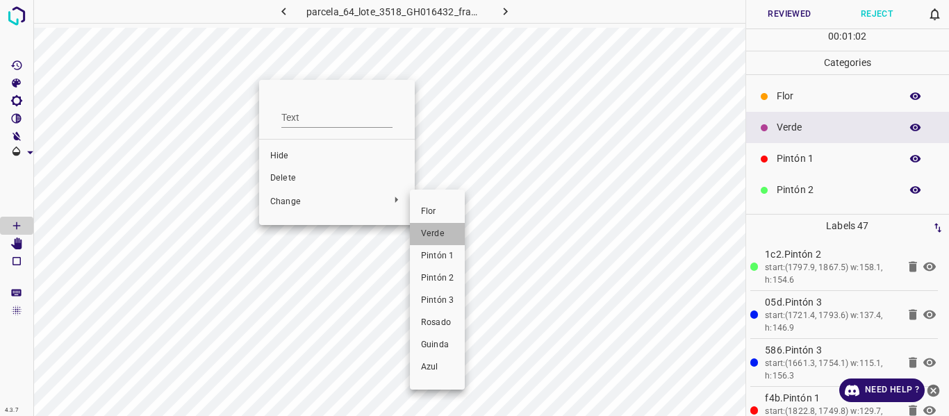
drag, startPoint x: 430, startPoint y: 231, endPoint x: 340, endPoint y: 143, distance: 125.8
click at [430, 227] on li "Verde" at bounding box center [437, 234] width 55 height 22
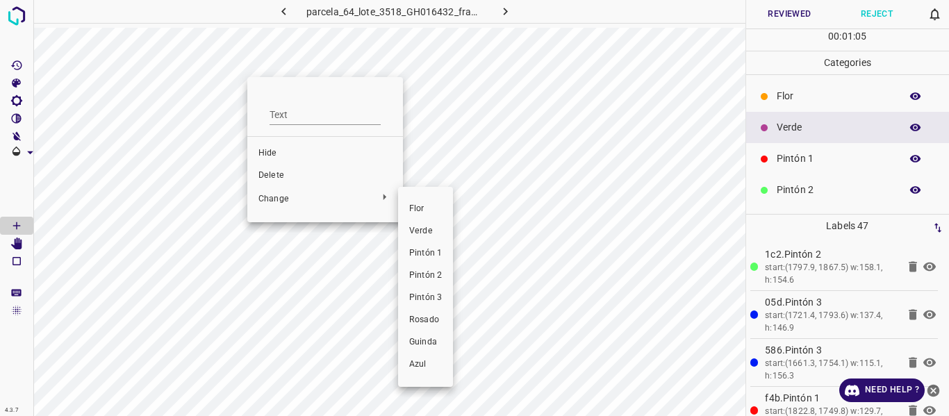
drag, startPoint x: 422, startPoint y: 229, endPoint x: 406, endPoint y: 187, distance: 44.4
click at [421, 226] on span "Verde" at bounding box center [425, 231] width 33 height 13
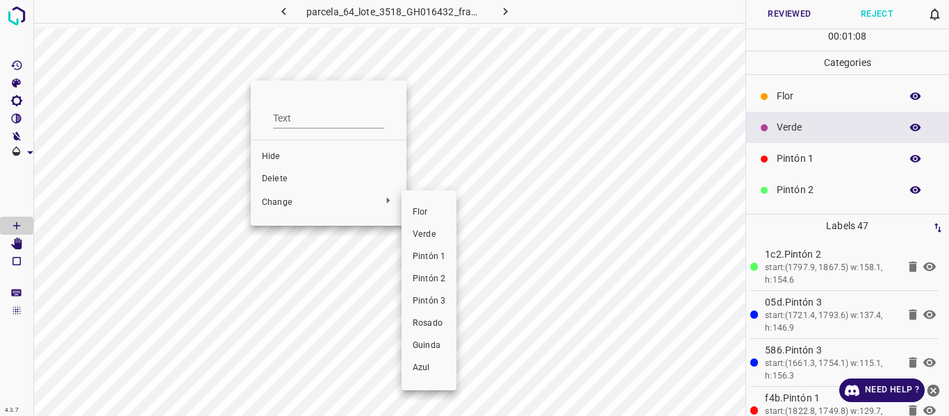
drag, startPoint x: 432, startPoint y: 227, endPoint x: 704, endPoint y: 149, distance: 283.4
click at [431, 227] on li "Verde" at bounding box center [429, 235] width 55 height 22
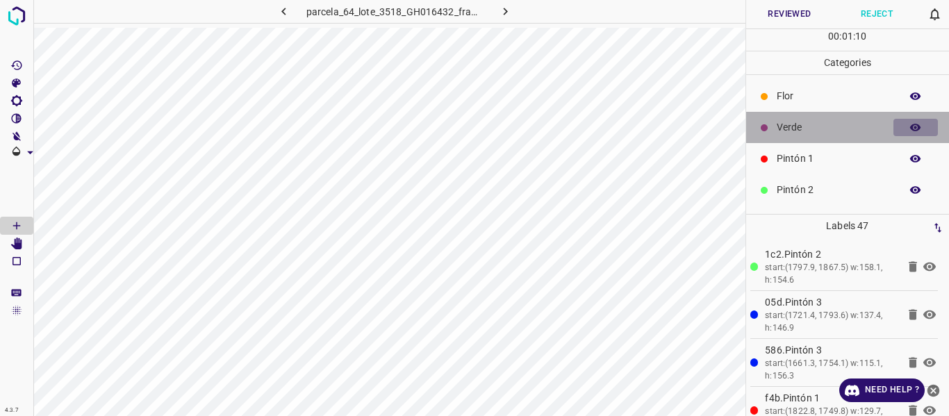
drag, startPoint x: 902, startPoint y: 124, endPoint x: 767, endPoint y: 114, distance: 135.9
click at [909, 125] on icon "button" at bounding box center [915, 128] width 13 height 13
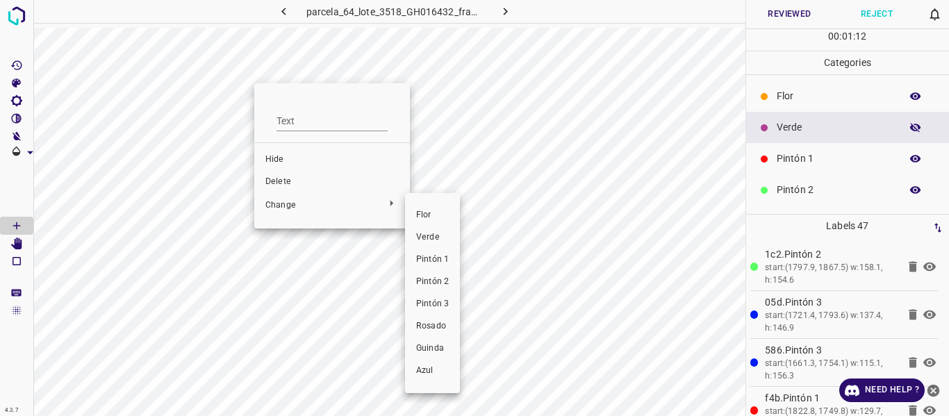
click at [435, 238] on span "Verde" at bounding box center [432, 237] width 33 height 13
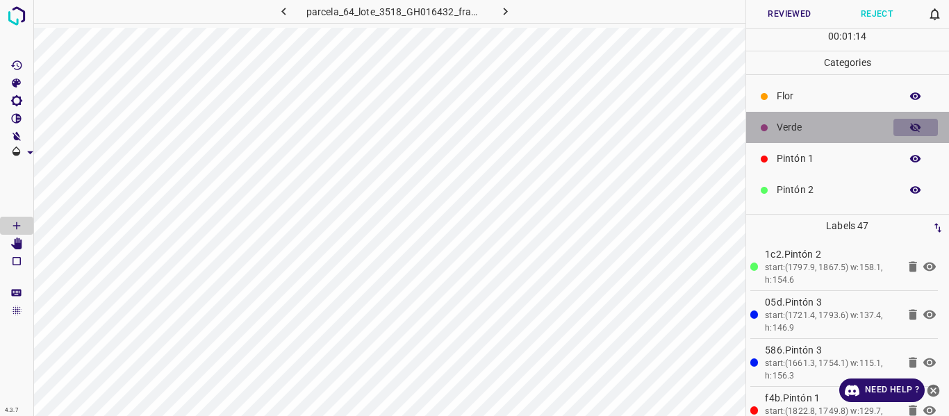
click at [909, 127] on icon "button" at bounding box center [915, 128] width 13 height 13
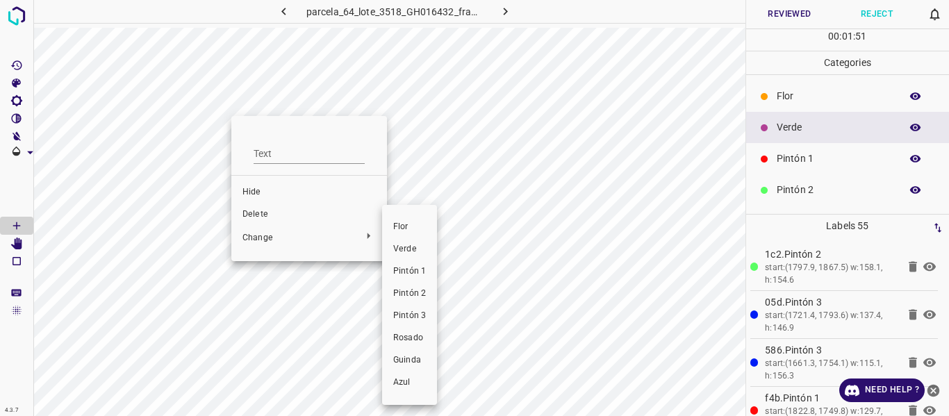
drag, startPoint x: 409, startPoint y: 250, endPoint x: 389, endPoint y: 226, distance: 31.6
click at [408, 249] on span "Verde" at bounding box center [409, 249] width 33 height 13
click at [405, 250] on span "Verde" at bounding box center [413, 249] width 33 height 13
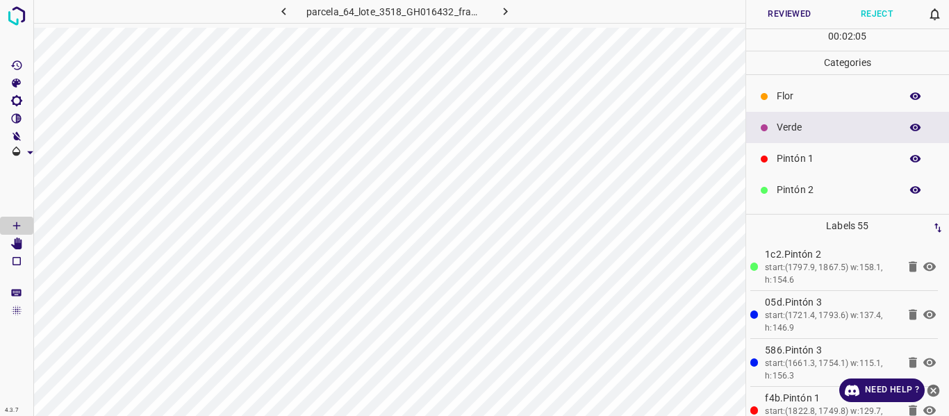
click at [784, 7] on button "Reviewed" at bounding box center [790, 14] width 88 height 28
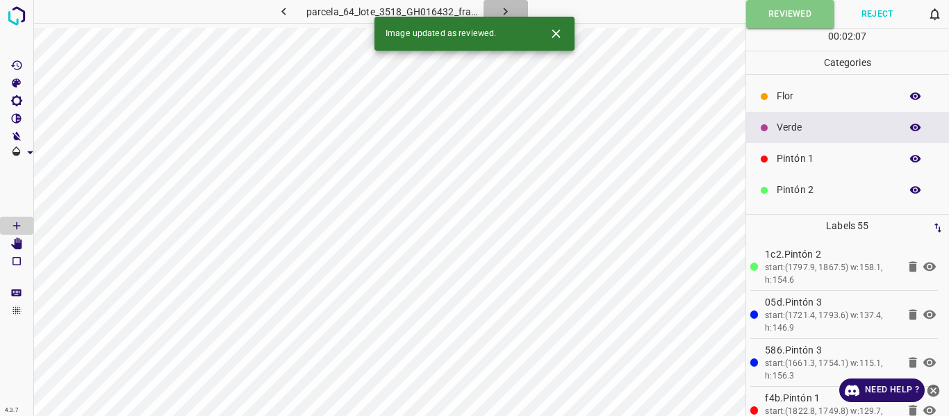
click at [504, 8] on icon "button" at bounding box center [505, 11] width 15 height 15
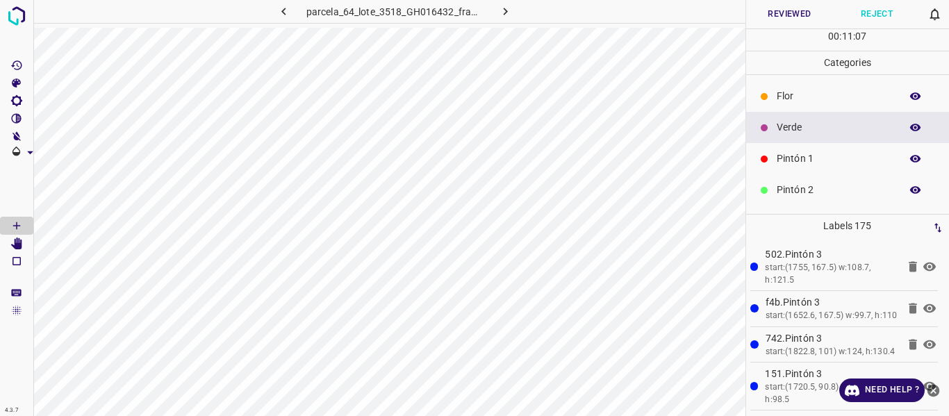
click at [909, 191] on icon "button" at bounding box center [915, 190] width 13 height 13
click at [788, 88] on div "Flor" at bounding box center [848, 96] width 204 height 31
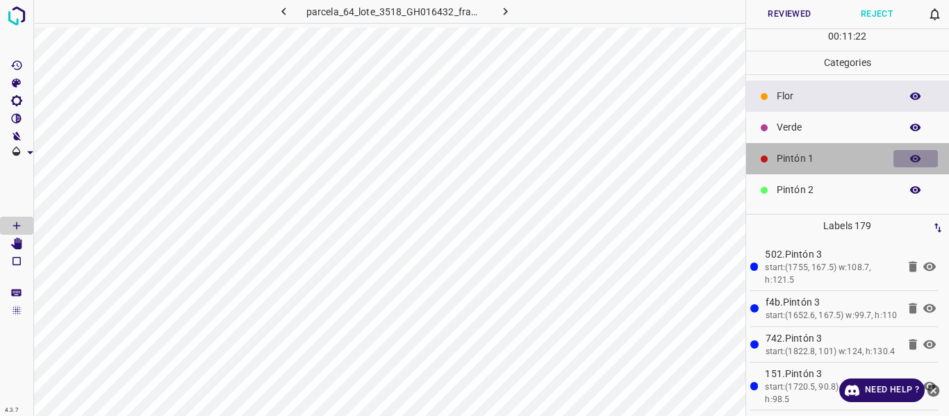
click at [910, 160] on icon "button" at bounding box center [915, 159] width 11 height 8
click at [910, 160] on icon "button" at bounding box center [915, 159] width 11 height 10
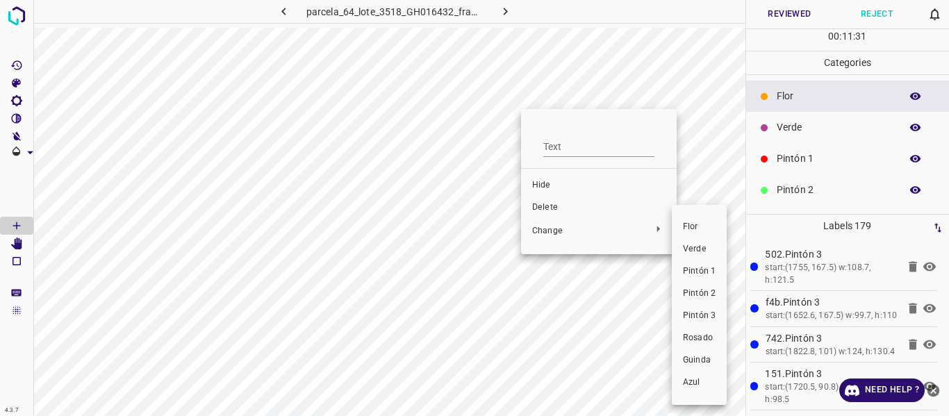
drag, startPoint x: 693, startPoint y: 249, endPoint x: 550, endPoint y: 140, distance: 179.9
click at [693, 248] on span "Verde" at bounding box center [699, 249] width 33 height 13
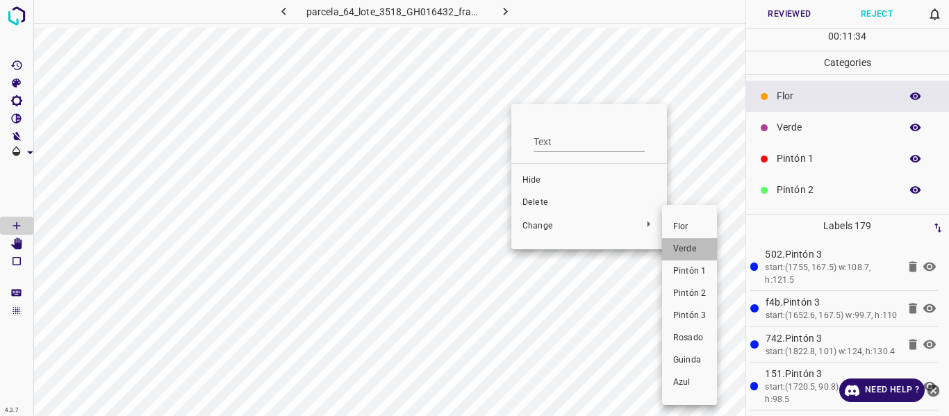
drag, startPoint x: 697, startPoint y: 251, endPoint x: 574, endPoint y: 160, distance: 153.4
click at [695, 249] on span "Verde" at bounding box center [689, 249] width 33 height 13
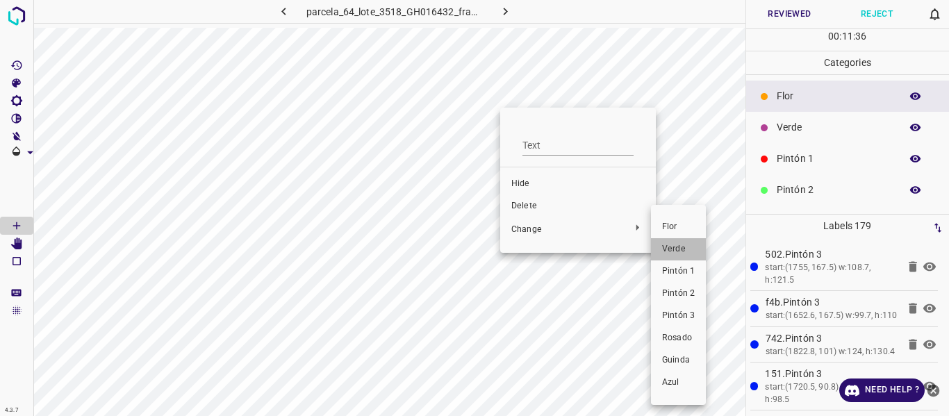
drag, startPoint x: 669, startPoint y: 249, endPoint x: 579, endPoint y: 157, distance: 128.7
click at [670, 249] on span "Verde" at bounding box center [678, 249] width 33 height 13
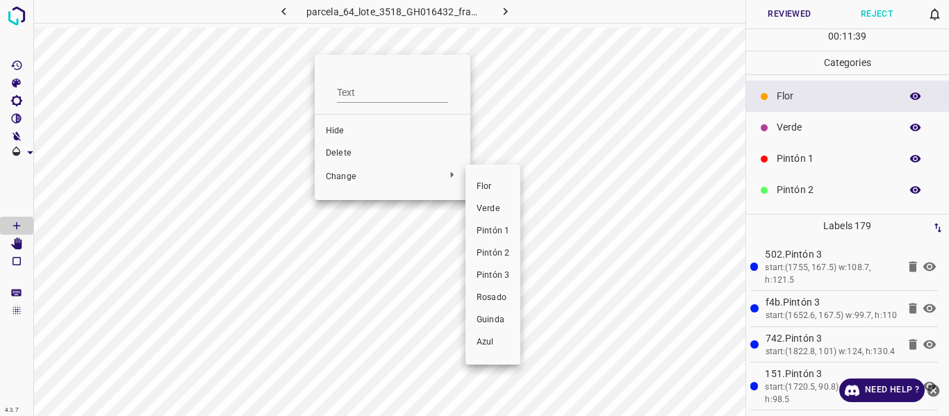
click at [490, 202] on li "Verde" at bounding box center [492, 209] width 55 height 22
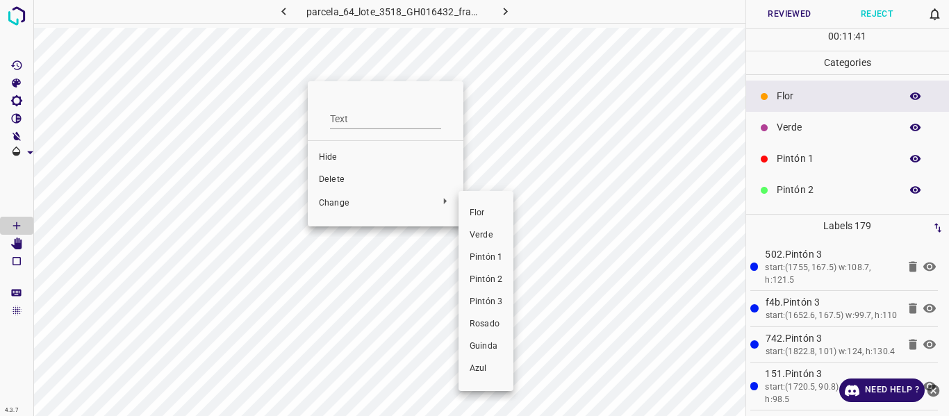
drag, startPoint x: 488, startPoint y: 241, endPoint x: 421, endPoint y: 165, distance: 101.4
click at [488, 240] on span "Verde" at bounding box center [486, 235] width 33 height 13
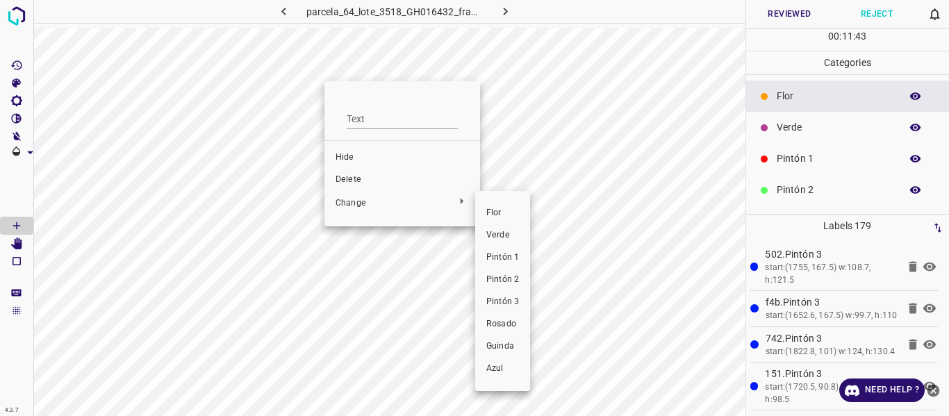
click at [499, 240] on span "Verde" at bounding box center [502, 235] width 33 height 13
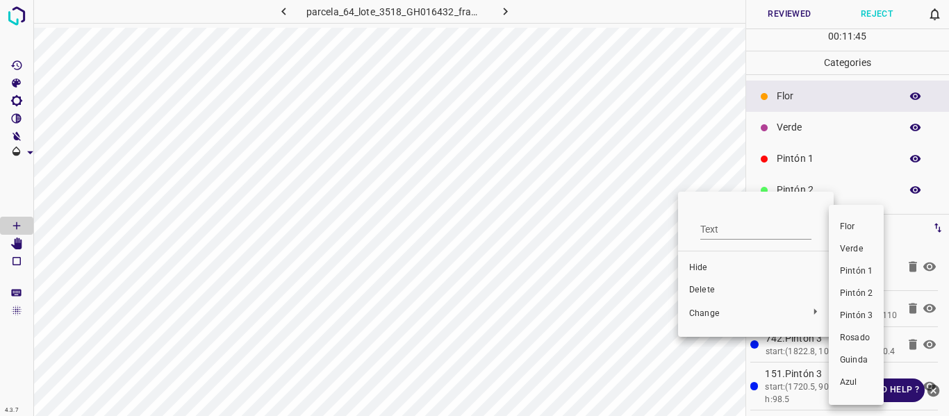
click at [850, 247] on span "Verde" at bounding box center [856, 249] width 33 height 13
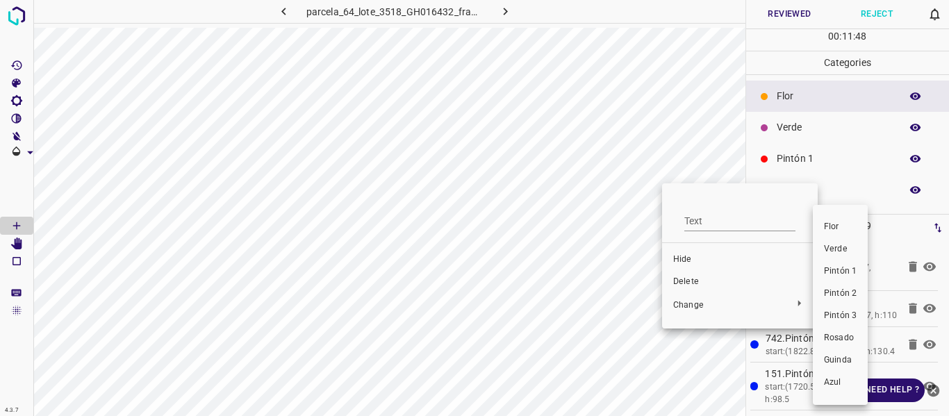
click at [827, 249] on span "Verde" at bounding box center [840, 249] width 33 height 13
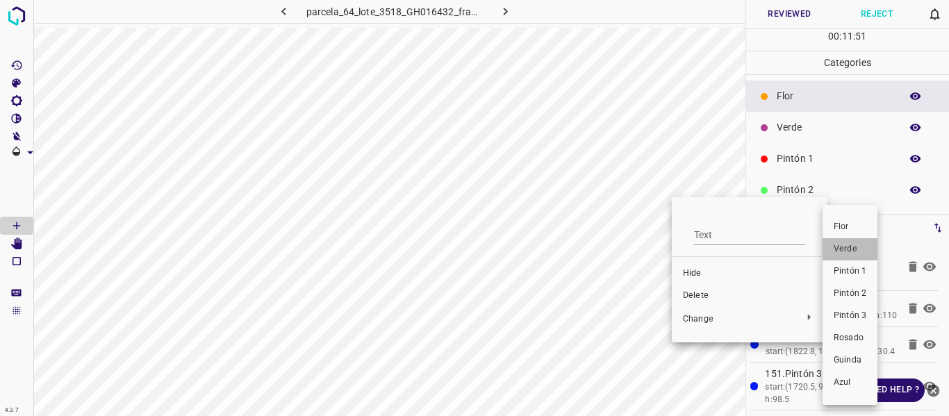
click at [846, 242] on li "Verde" at bounding box center [850, 249] width 55 height 22
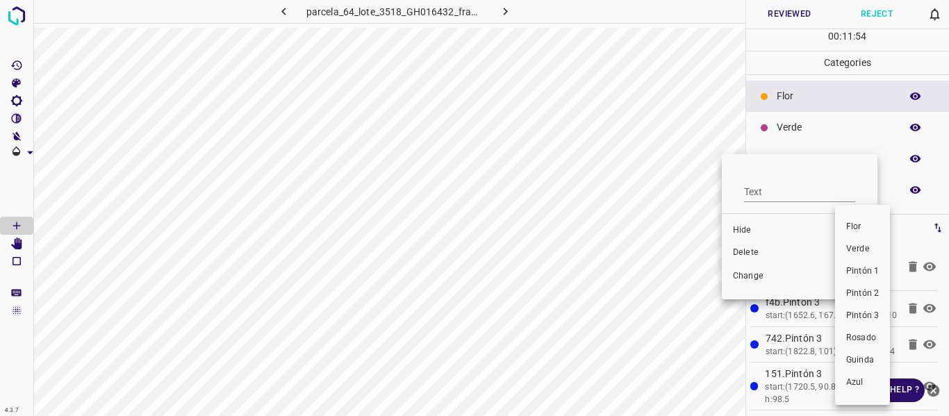
drag, startPoint x: 863, startPoint y: 249, endPoint x: 777, endPoint y: 215, distance: 92.6
click at [862, 249] on span "Verde" at bounding box center [862, 249] width 33 height 13
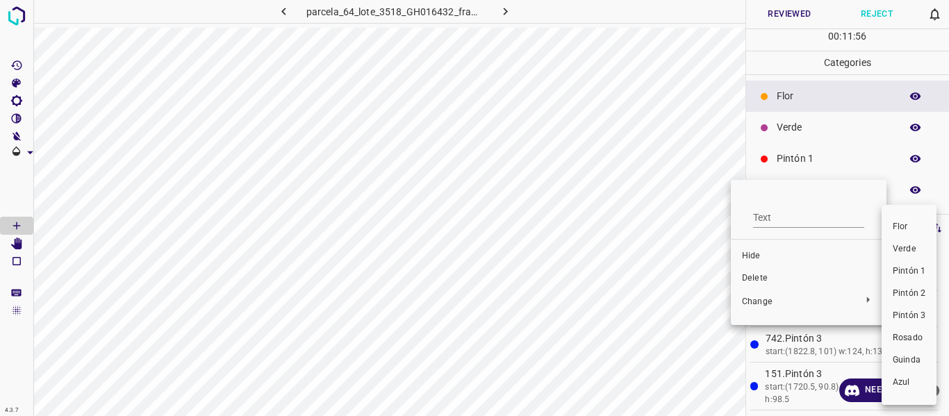
click at [895, 245] on span "Verde" at bounding box center [909, 249] width 33 height 13
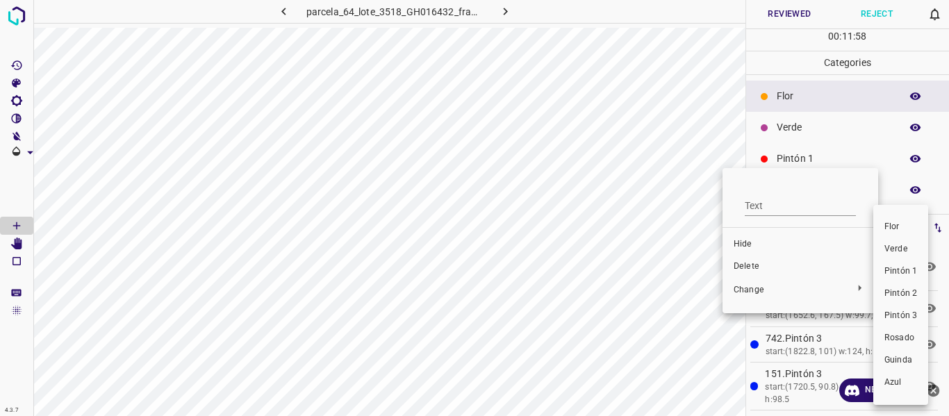
click at [891, 252] on span "Verde" at bounding box center [900, 249] width 33 height 13
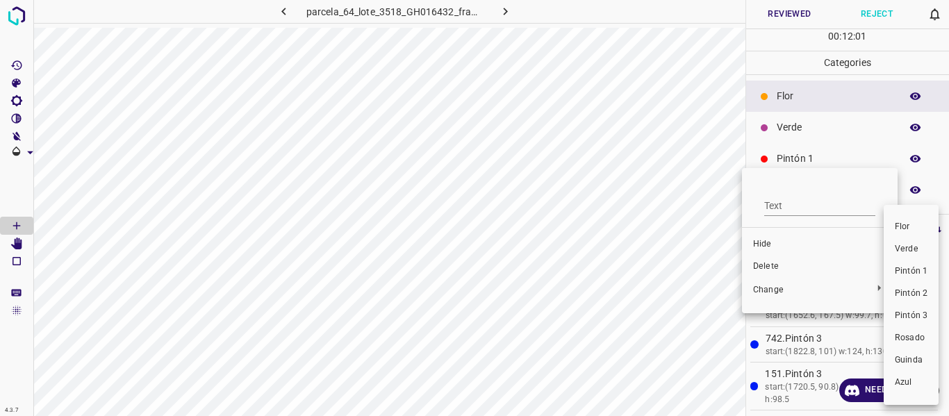
click at [907, 251] on span "Verde" at bounding box center [911, 249] width 33 height 13
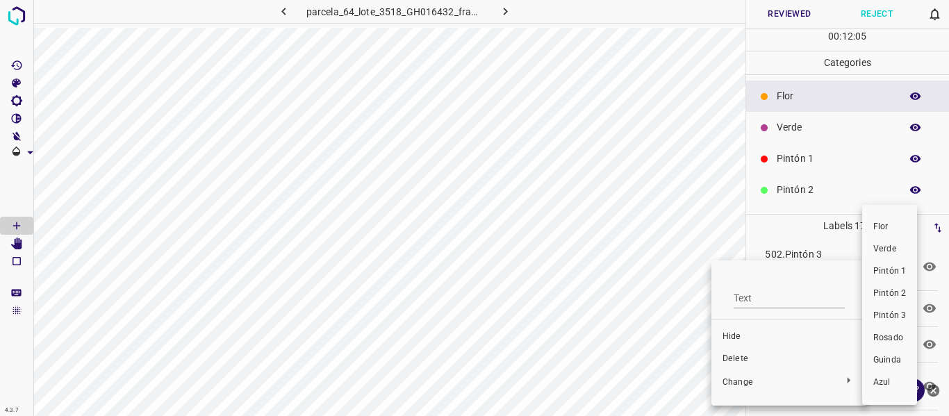
drag, startPoint x: 893, startPoint y: 242, endPoint x: 800, endPoint y: 331, distance: 128.3
click at [893, 243] on li "Verde" at bounding box center [889, 249] width 55 height 22
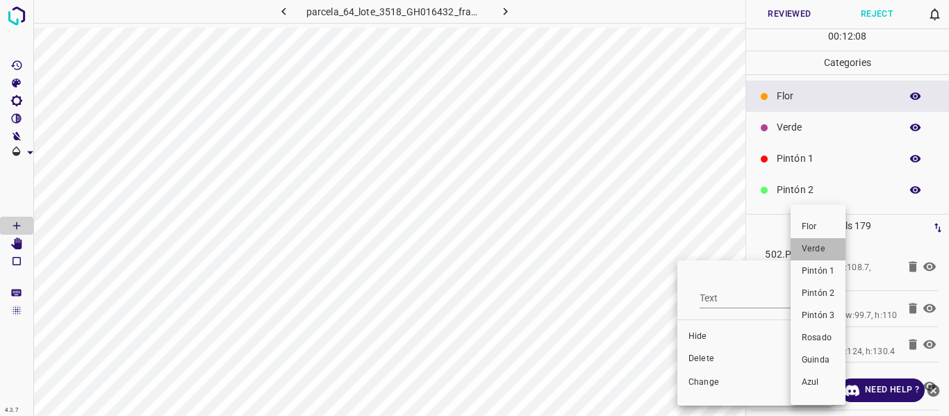
click at [814, 254] on span "Verde" at bounding box center [818, 249] width 33 height 13
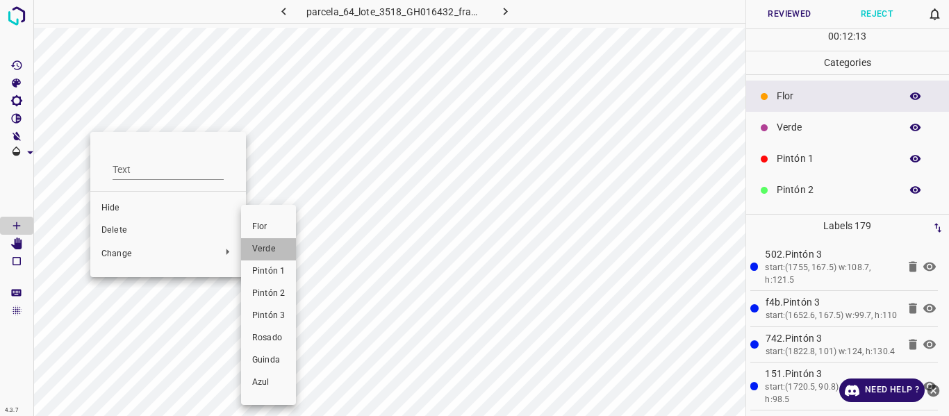
click at [272, 249] on span "Verde" at bounding box center [268, 249] width 33 height 13
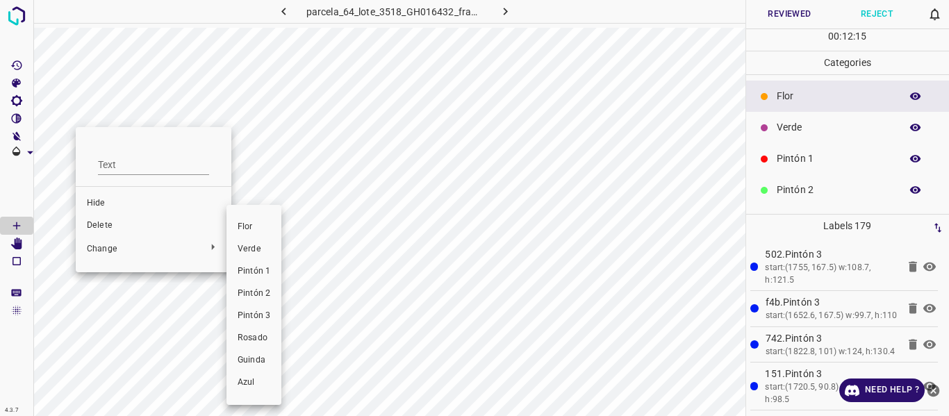
drag, startPoint x: 256, startPoint y: 251, endPoint x: 151, endPoint y: 176, distance: 129.4
click at [256, 251] on span "Verde" at bounding box center [254, 249] width 33 height 13
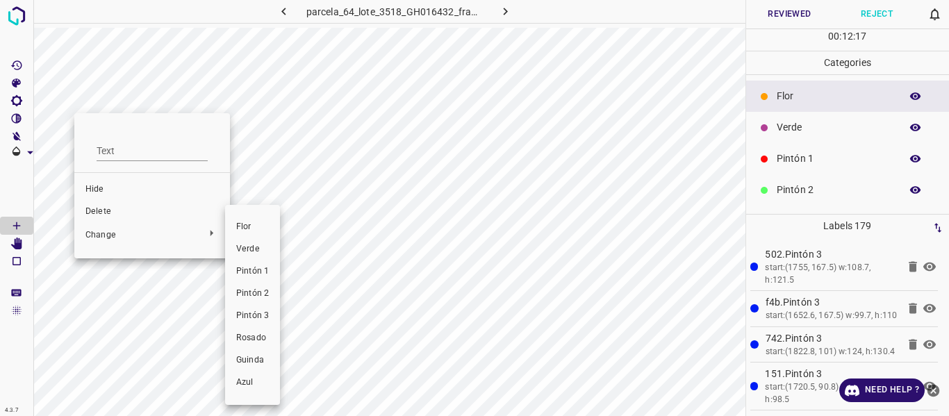
click at [243, 249] on span "Verde" at bounding box center [252, 249] width 33 height 13
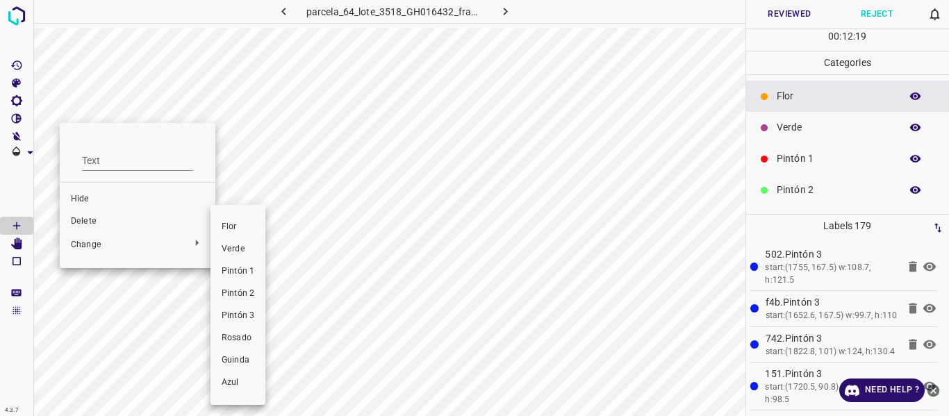
click at [234, 247] on span "Verde" at bounding box center [238, 249] width 33 height 13
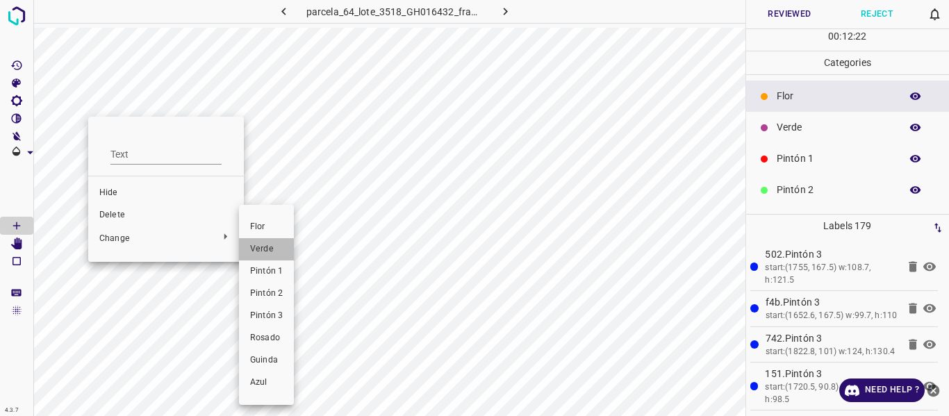
click at [266, 251] on span "Verde" at bounding box center [266, 249] width 33 height 13
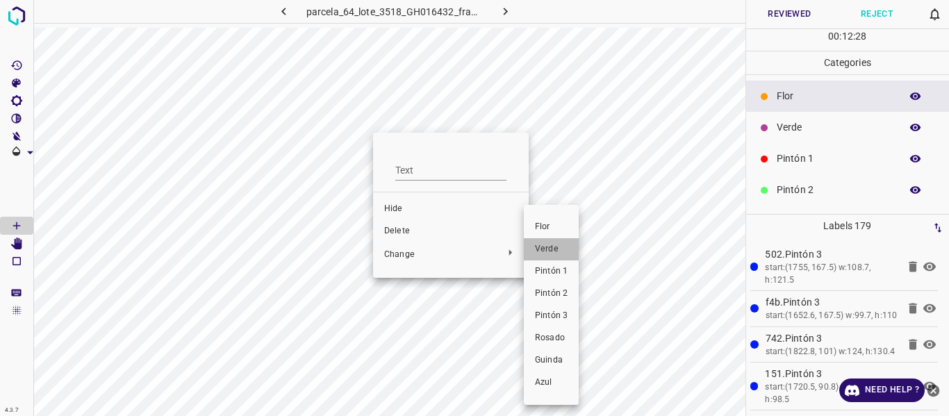
drag, startPoint x: 546, startPoint y: 245, endPoint x: 463, endPoint y: 173, distance: 109.3
click at [546, 245] on span "Verde" at bounding box center [551, 249] width 33 height 13
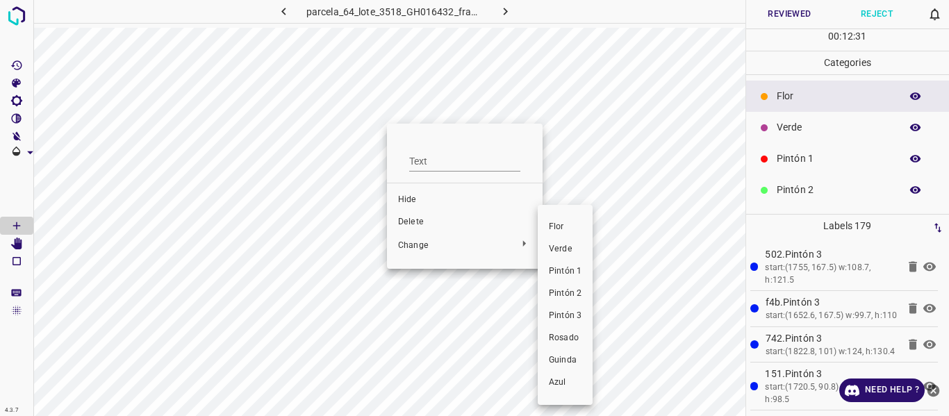
click at [562, 243] on span "Verde" at bounding box center [565, 249] width 33 height 13
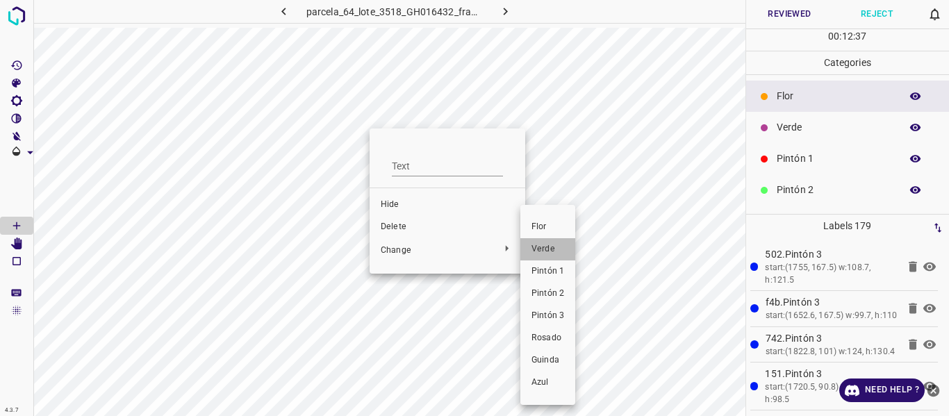
click at [539, 246] on span "Verde" at bounding box center [547, 249] width 33 height 13
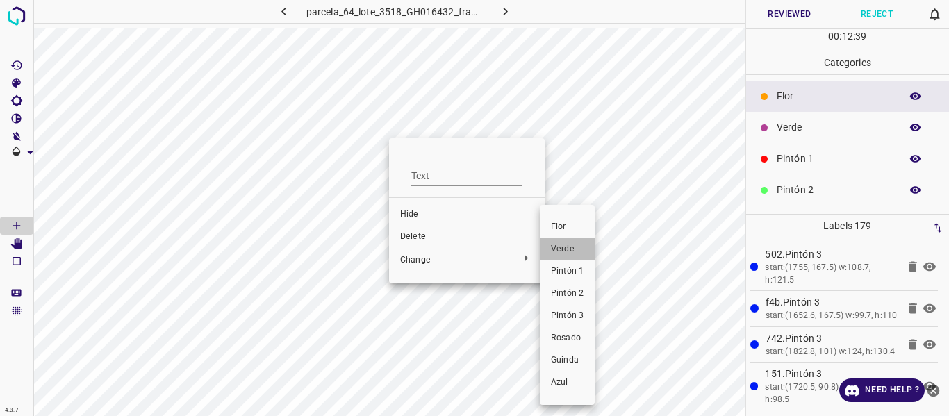
click at [569, 248] on span "Verde" at bounding box center [567, 249] width 33 height 13
click at [566, 251] on span "Verde" at bounding box center [573, 249] width 33 height 13
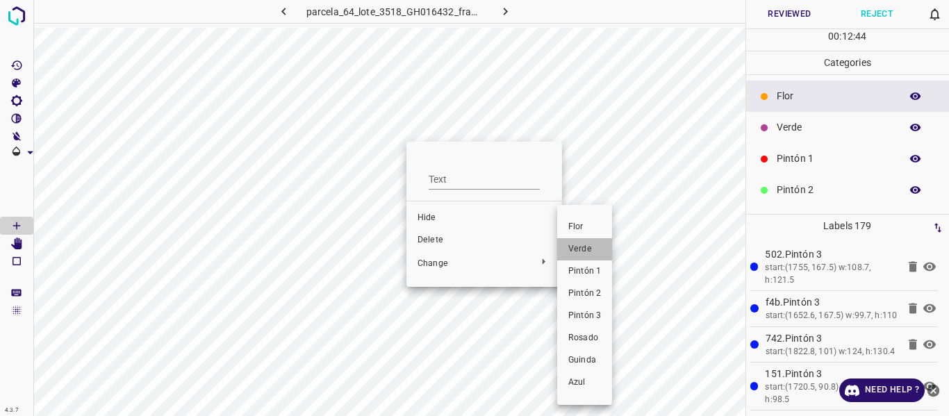
click at [580, 251] on span "Verde" at bounding box center [584, 249] width 33 height 13
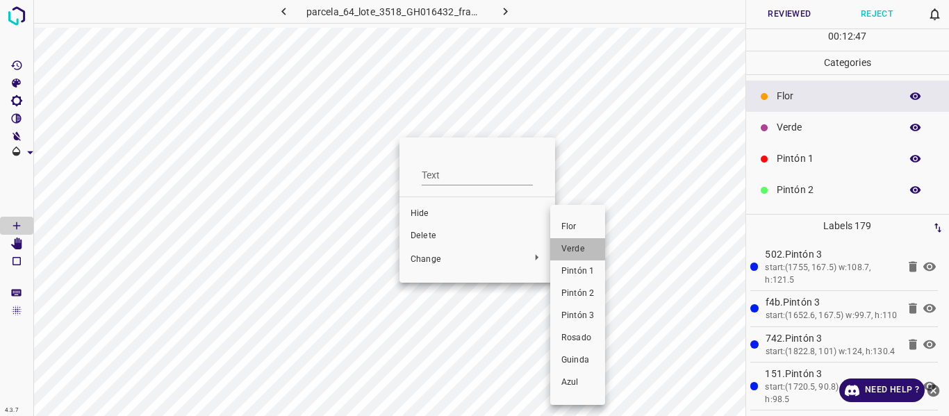
click at [572, 249] on span "Verde" at bounding box center [577, 249] width 33 height 13
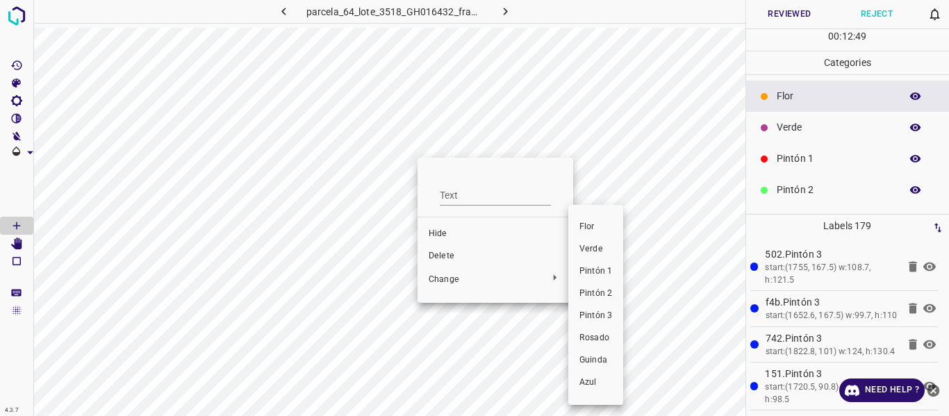
click at [585, 247] on span "Verde" at bounding box center [595, 249] width 33 height 13
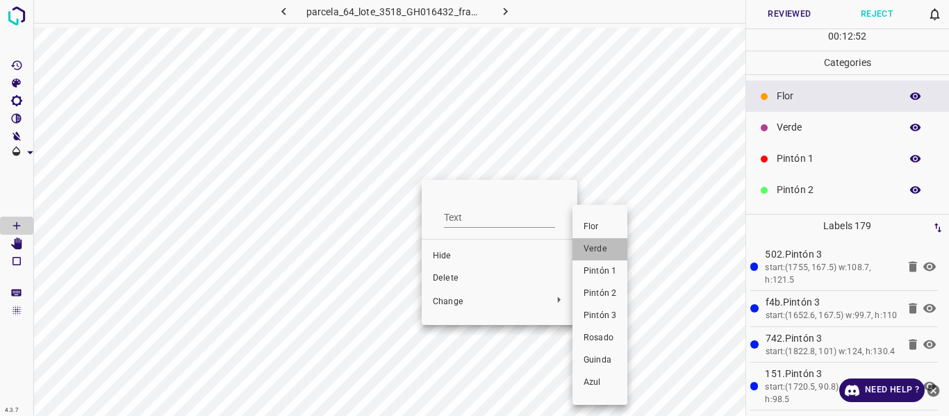
click at [593, 248] on span "Verde" at bounding box center [600, 249] width 33 height 13
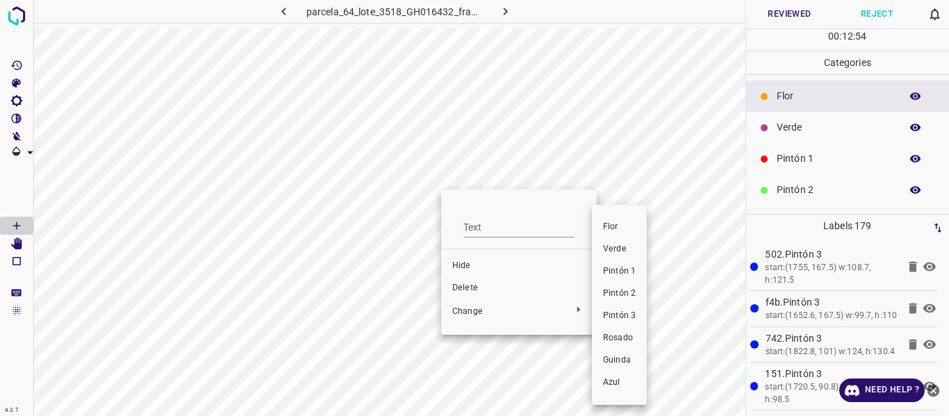
click at [613, 248] on span "Verde" at bounding box center [619, 249] width 33 height 13
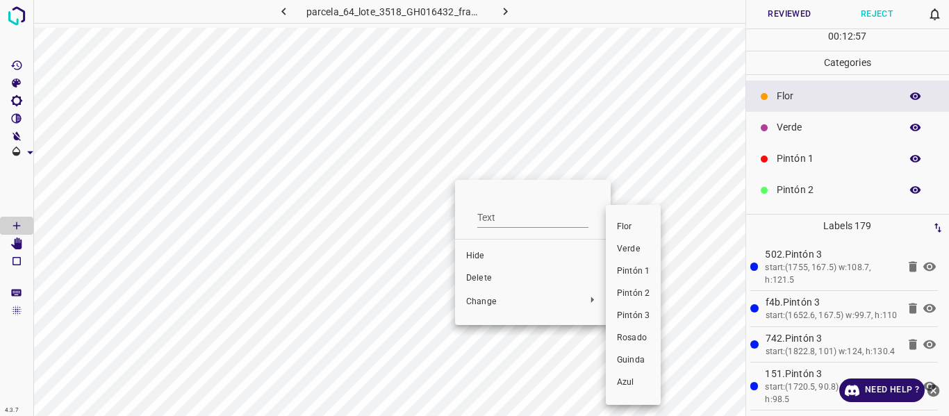
click at [631, 248] on span "Verde" at bounding box center [633, 249] width 33 height 13
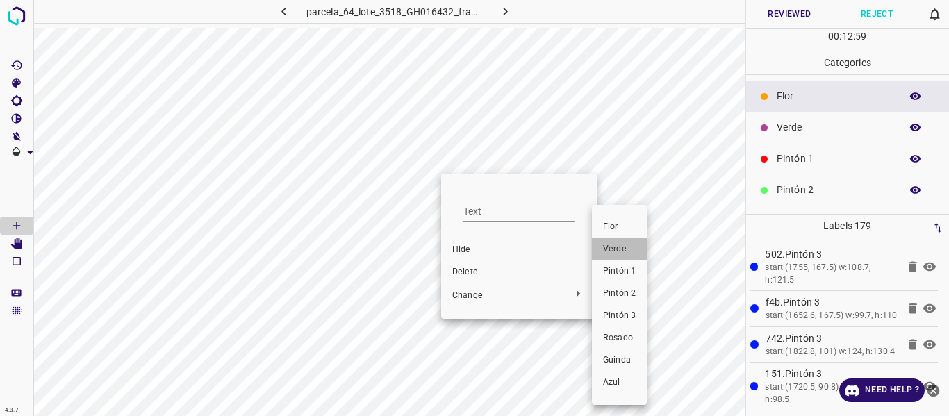
click at [613, 250] on span "Verde" at bounding box center [619, 249] width 33 height 13
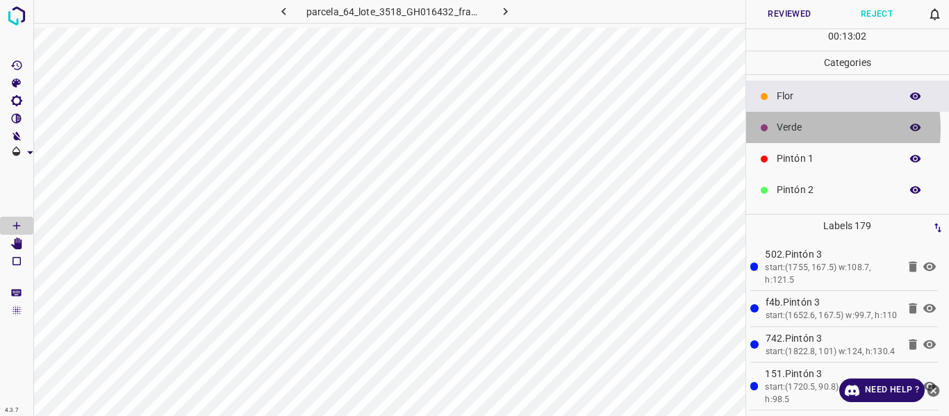
click at [799, 127] on p "Verde" at bounding box center [835, 127] width 117 height 15
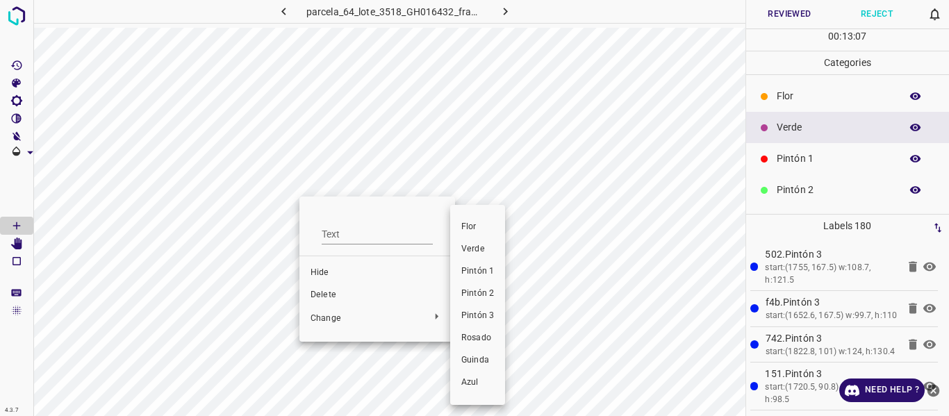
drag, startPoint x: 473, startPoint y: 249, endPoint x: 294, endPoint y: 233, distance: 179.9
click at [473, 248] on span "Verde" at bounding box center [477, 249] width 33 height 13
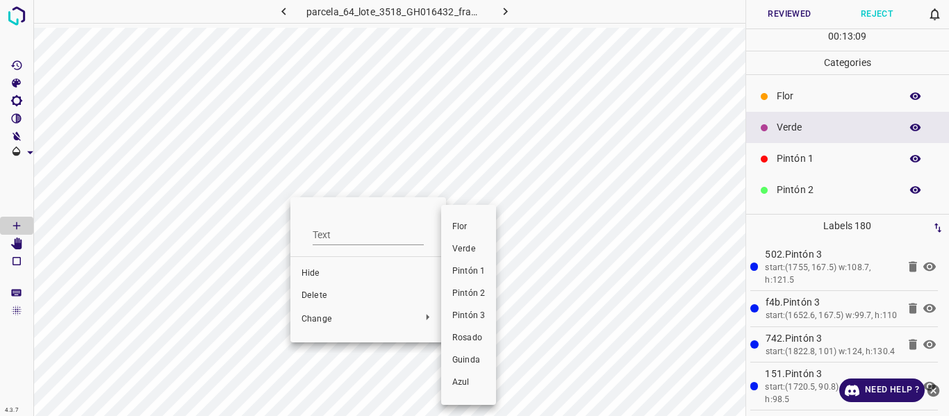
click at [461, 249] on span "Verde" at bounding box center [468, 249] width 33 height 13
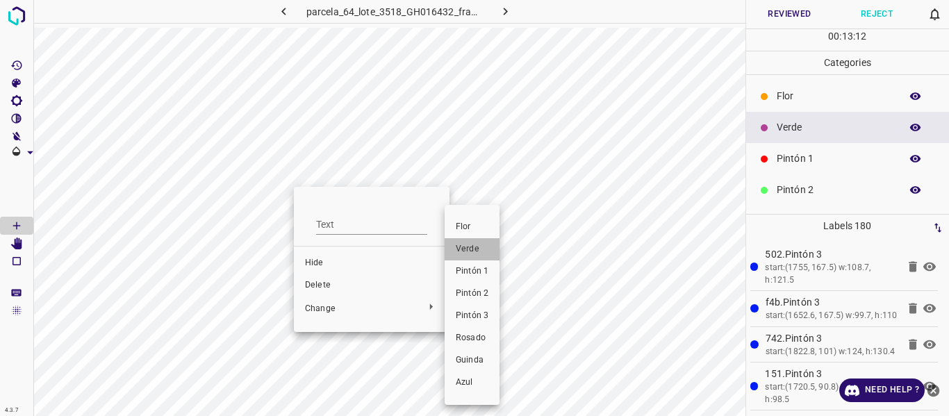
click at [469, 244] on span "Verde" at bounding box center [472, 249] width 33 height 13
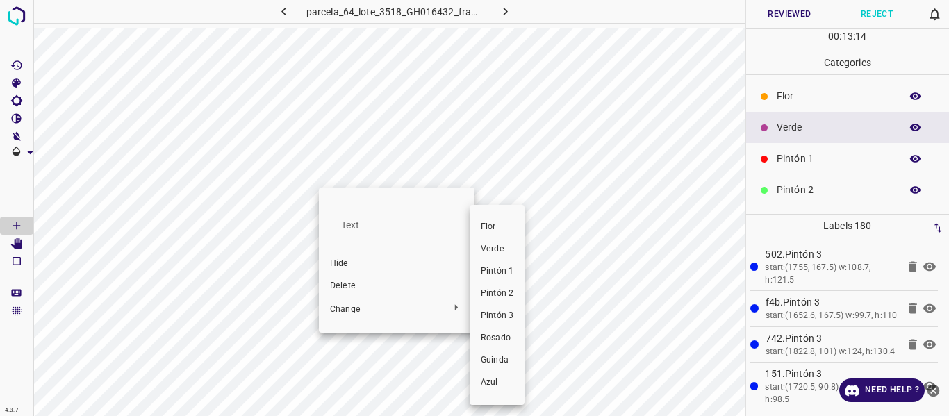
click at [484, 249] on span "Verde" at bounding box center [497, 249] width 33 height 13
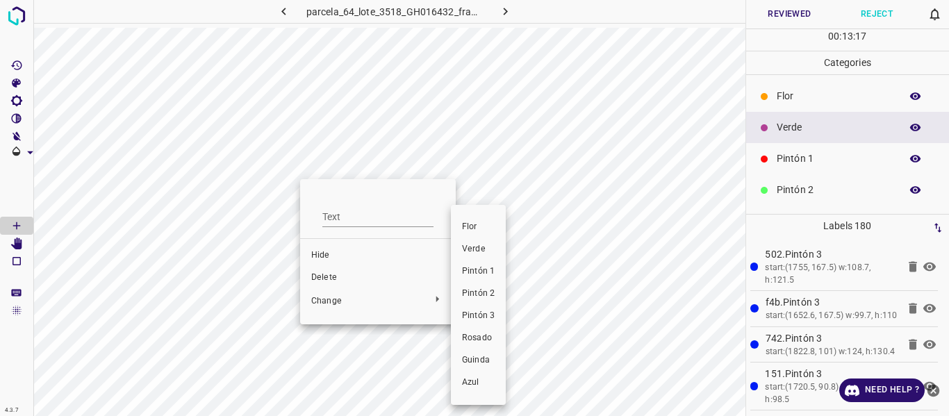
drag, startPoint x: 471, startPoint y: 249, endPoint x: 357, endPoint y: 208, distance: 121.3
click at [471, 248] on span "Verde" at bounding box center [478, 249] width 33 height 13
click at [474, 243] on span "Verde" at bounding box center [478, 249] width 33 height 13
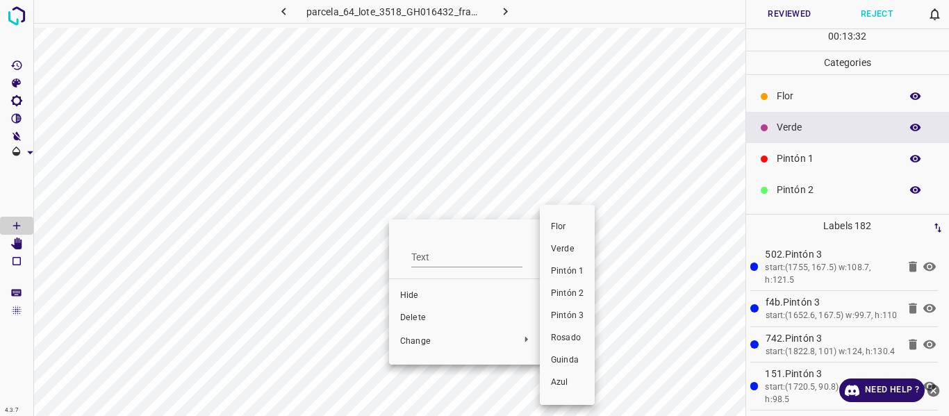
click at [561, 249] on span "Verde" at bounding box center [567, 249] width 33 height 13
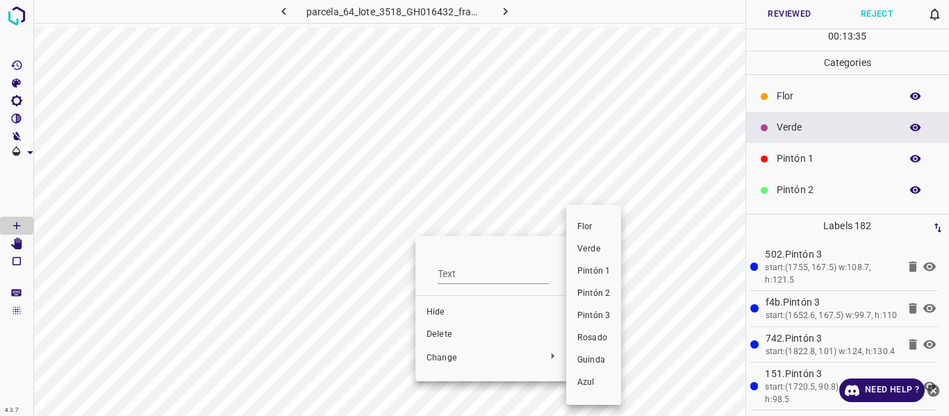
click at [590, 240] on li "Verde" at bounding box center [593, 249] width 55 height 22
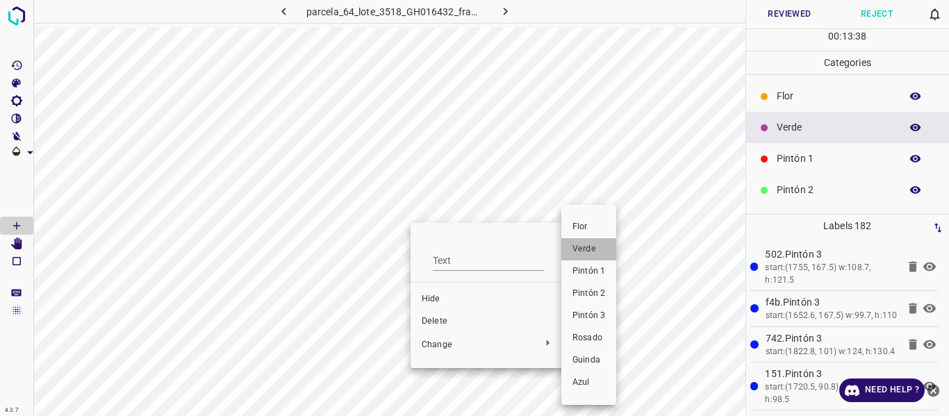
drag, startPoint x: 585, startPoint y: 245, endPoint x: 450, endPoint y: 249, distance: 134.8
click at [583, 246] on span "Verde" at bounding box center [588, 249] width 33 height 13
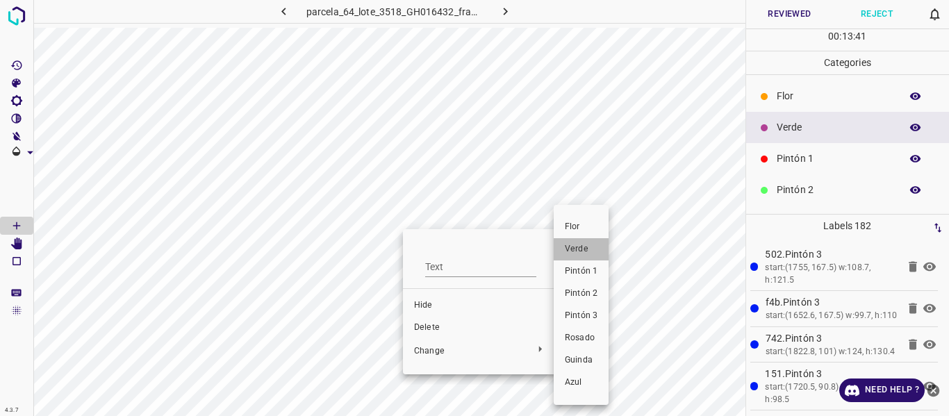
click at [579, 249] on span "Verde" at bounding box center [581, 249] width 33 height 13
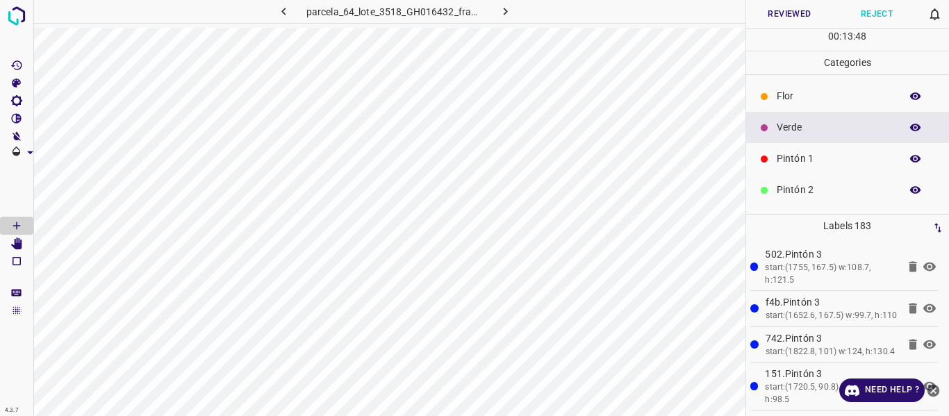
scroll to position [122, 0]
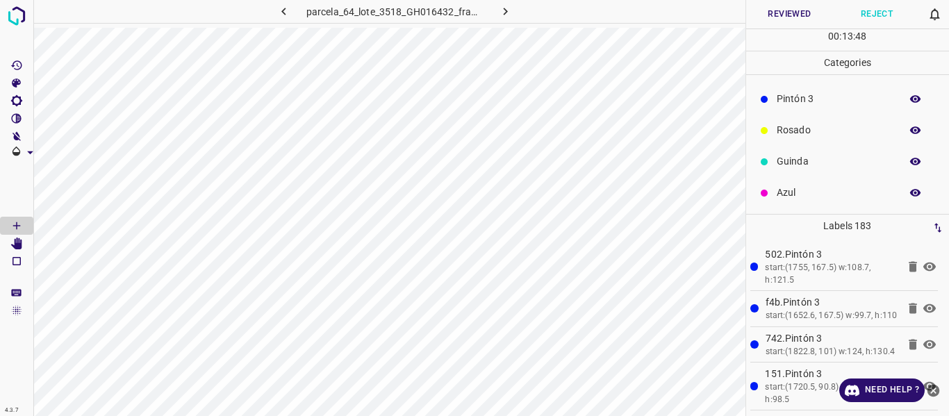
click at [778, 97] on p "Pintón 3" at bounding box center [835, 99] width 117 height 15
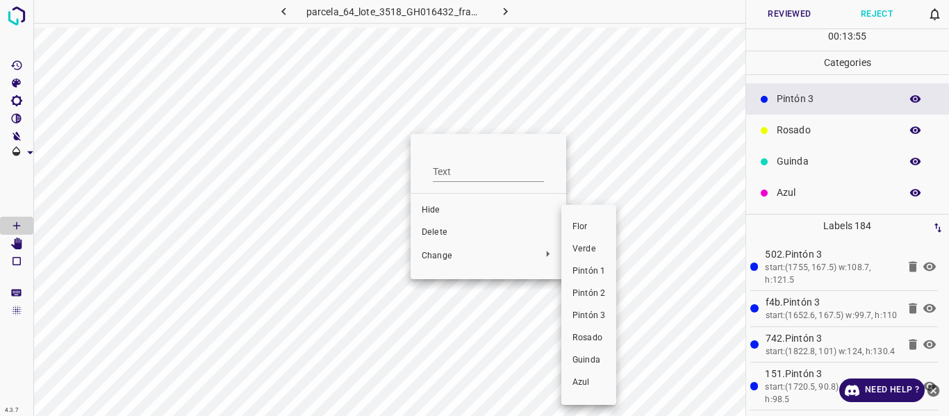
click at [588, 247] on span "Verde" at bounding box center [588, 249] width 33 height 13
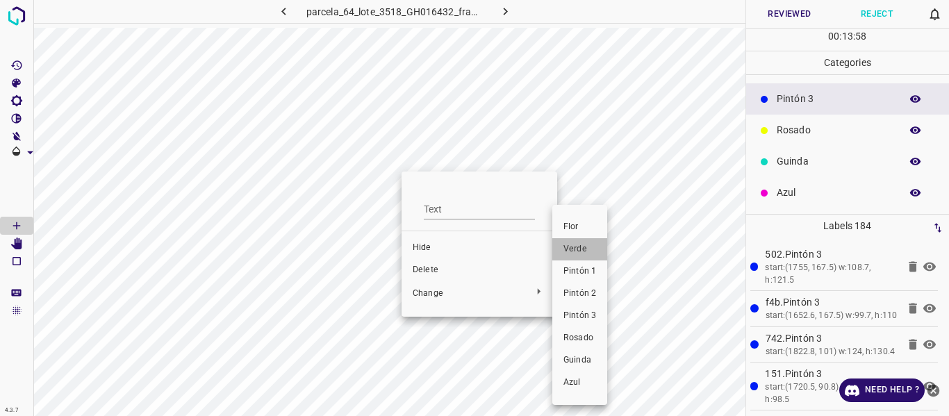
click at [569, 252] on span "Verde" at bounding box center [579, 249] width 33 height 13
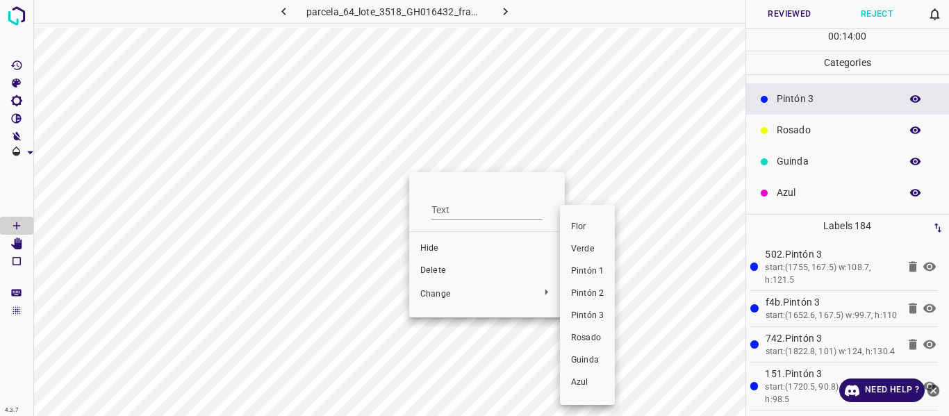
click at [578, 253] on span "Verde" at bounding box center [587, 249] width 33 height 13
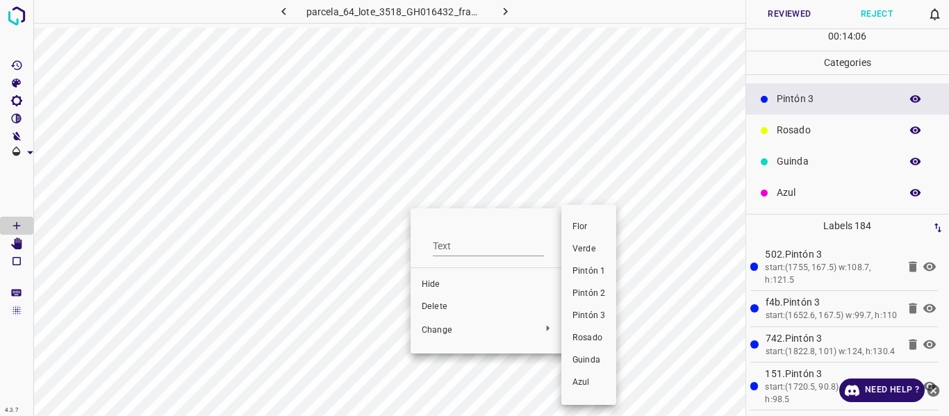
click at [586, 248] on span "Verde" at bounding box center [588, 249] width 33 height 13
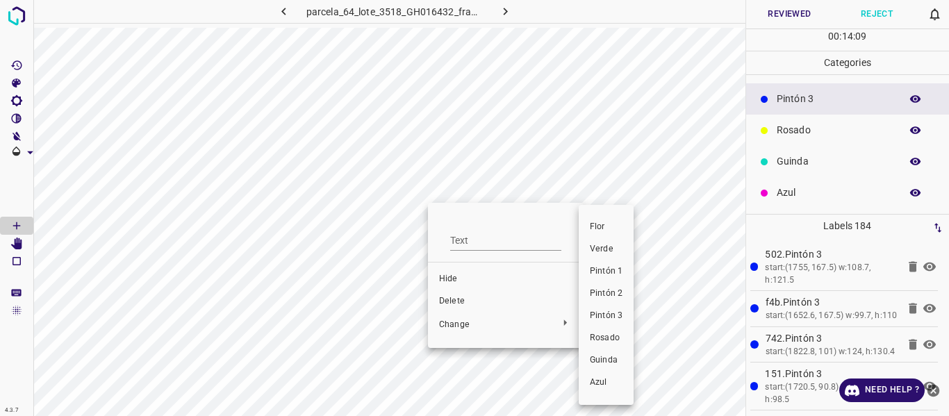
click at [592, 248] on span "Verde" at bounding box center [606, 249] width 33 height 13
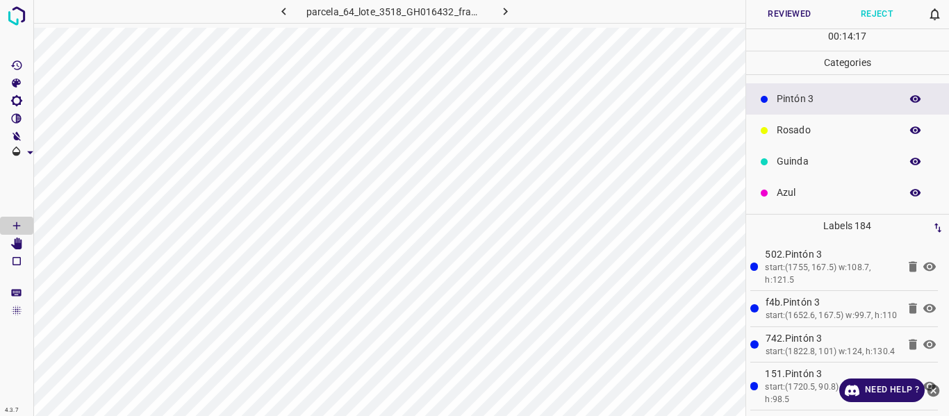
scroll to position [0, 0]
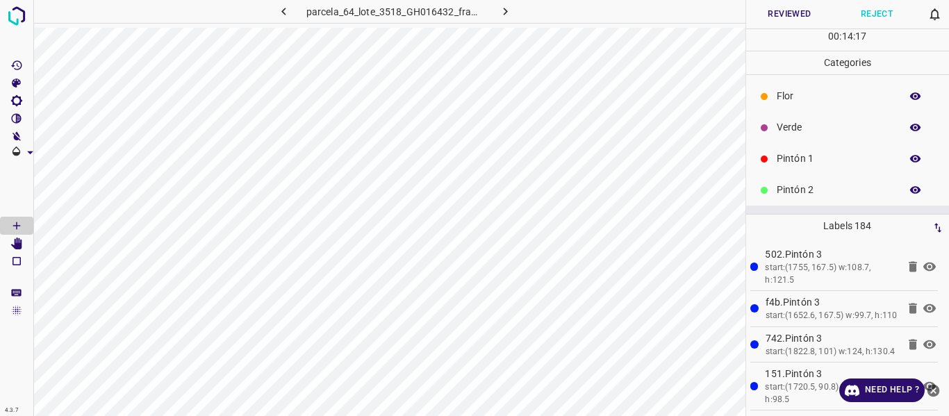
click at [800, 121] on p "Verde" at bounding box center [835, 127] width 117 height 15
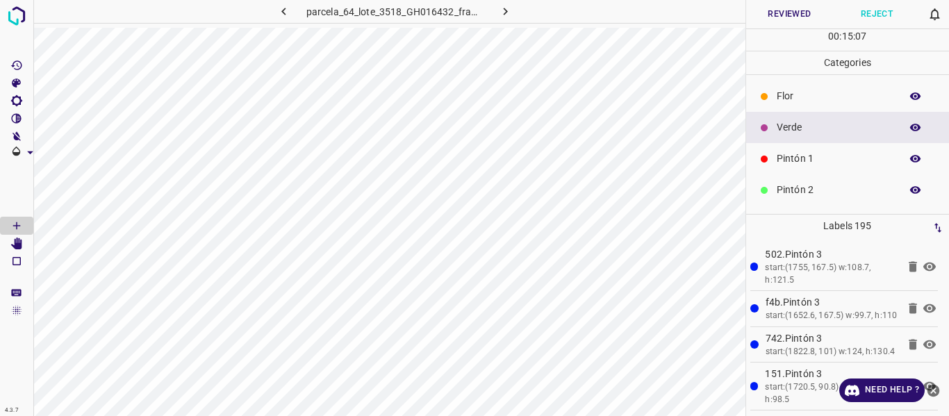
click at [792, 15] on button "Reviewed" at bounding box center [790, 14] width 88 height 28
